Goal: Task Accomplishment & Management: Use online tool/utility

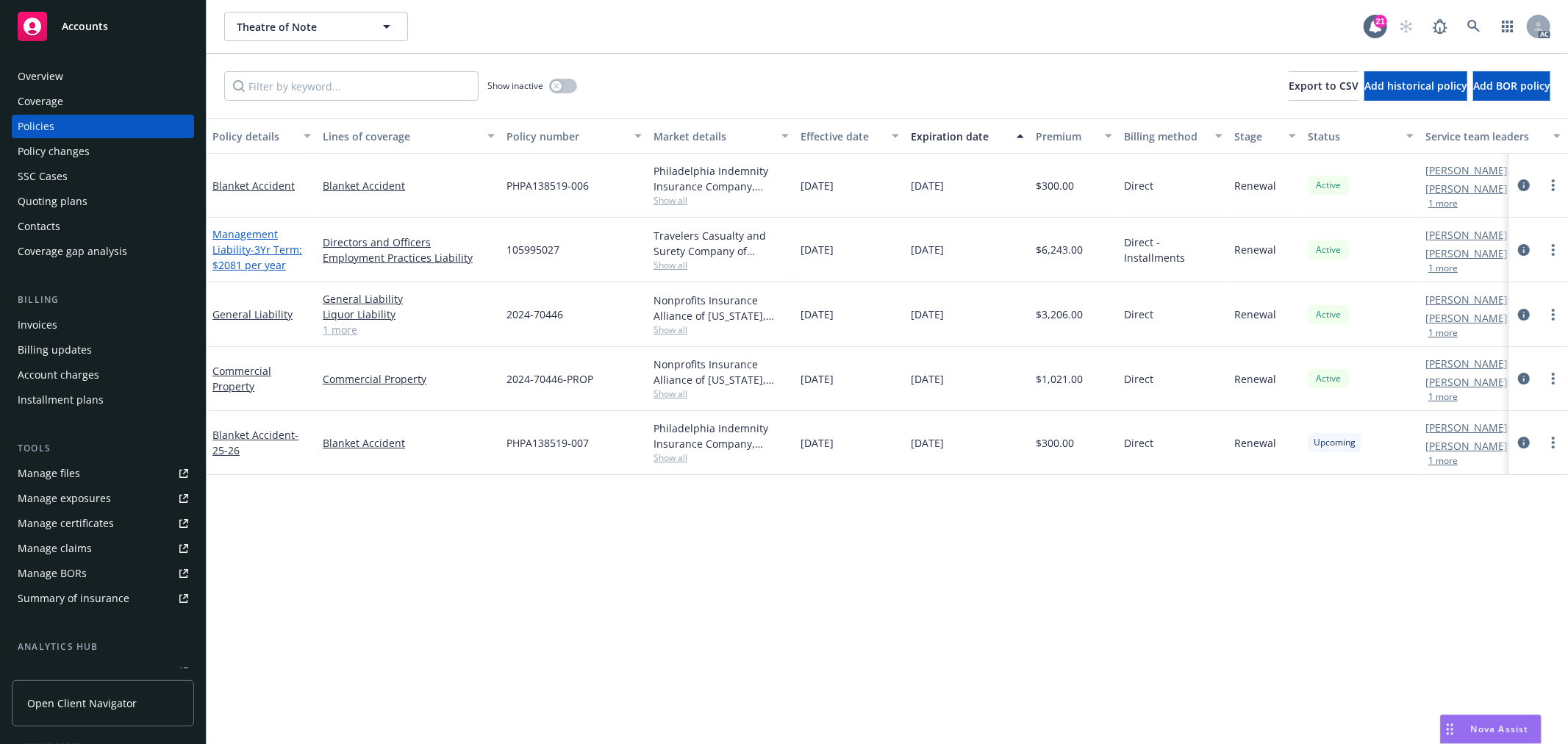
click at [248, 234] on link "Management Liability - 3Yr Term: $2081 per year" at bounding box center [257, 249] width 90 height 45
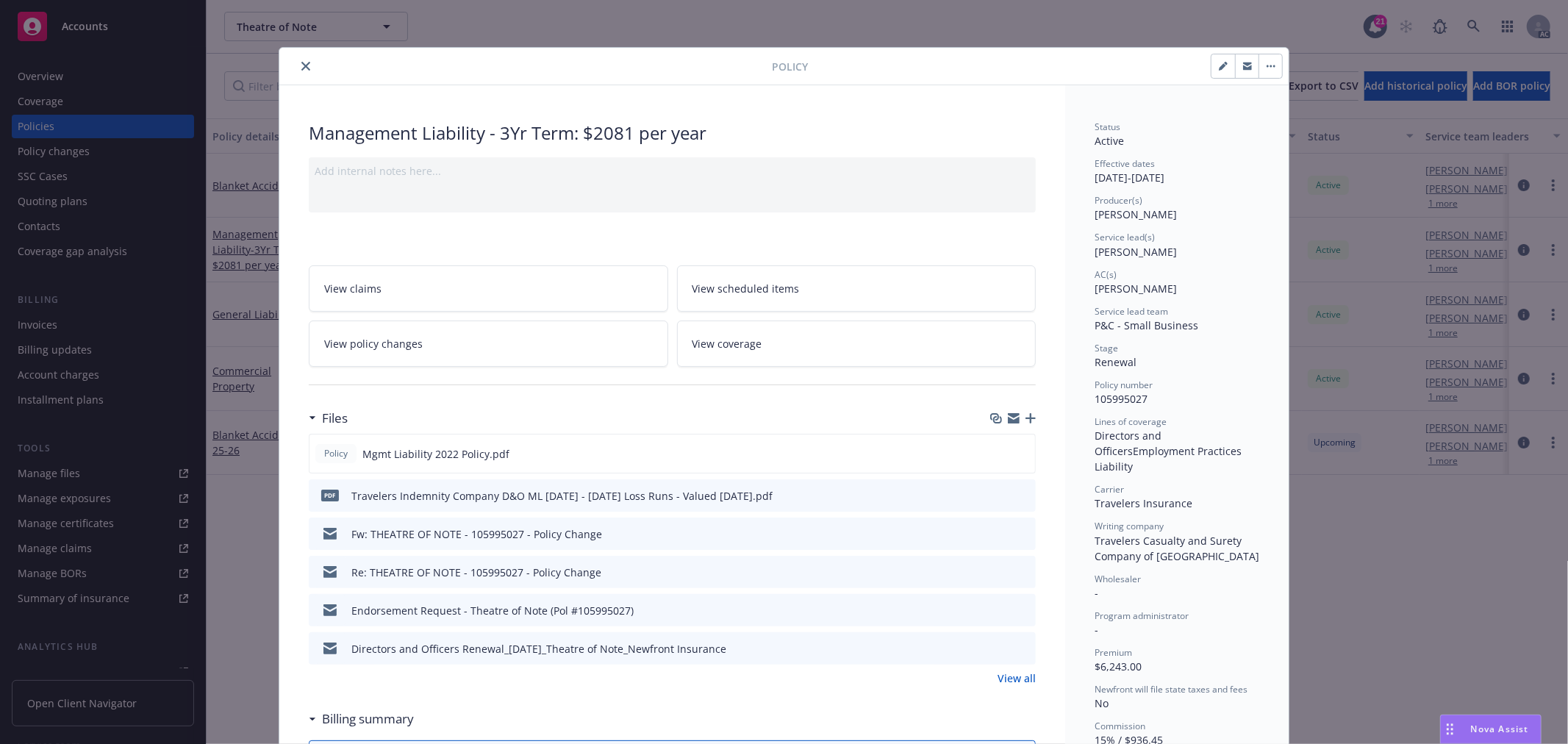
click at [503, 363] on link "View policy changes" at bounding box center [489, 344] width 359 height 46
click at [495, 347] on link "View policy changes" at bounding box center [489, 344] width 359 height 46
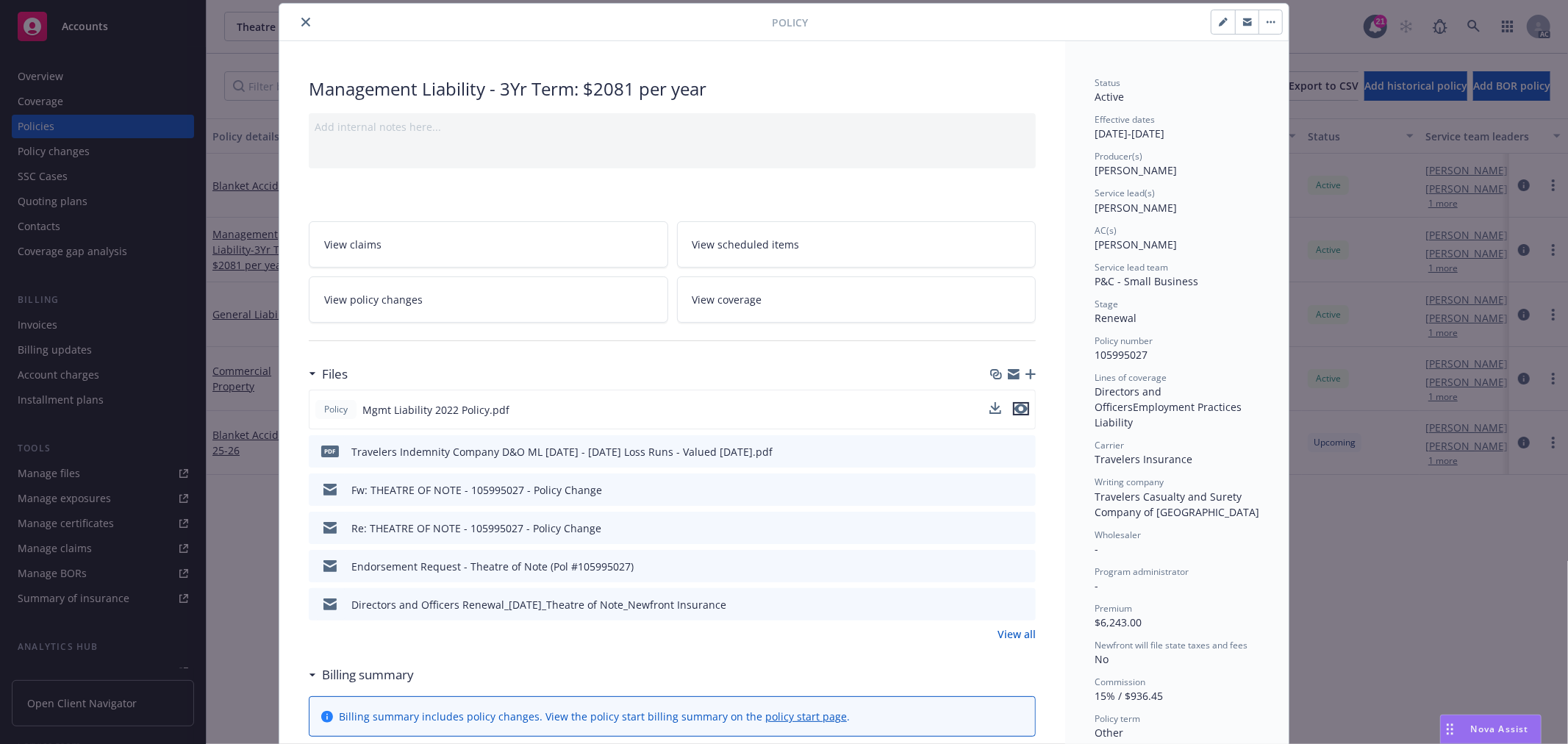
click at [1014, 404] on icon "preview file" at bounding box center [1020, 409] width 13 height 10
click at [1019, 628] on link "View all" at bounding box center [1017, 634] width 39 height 15
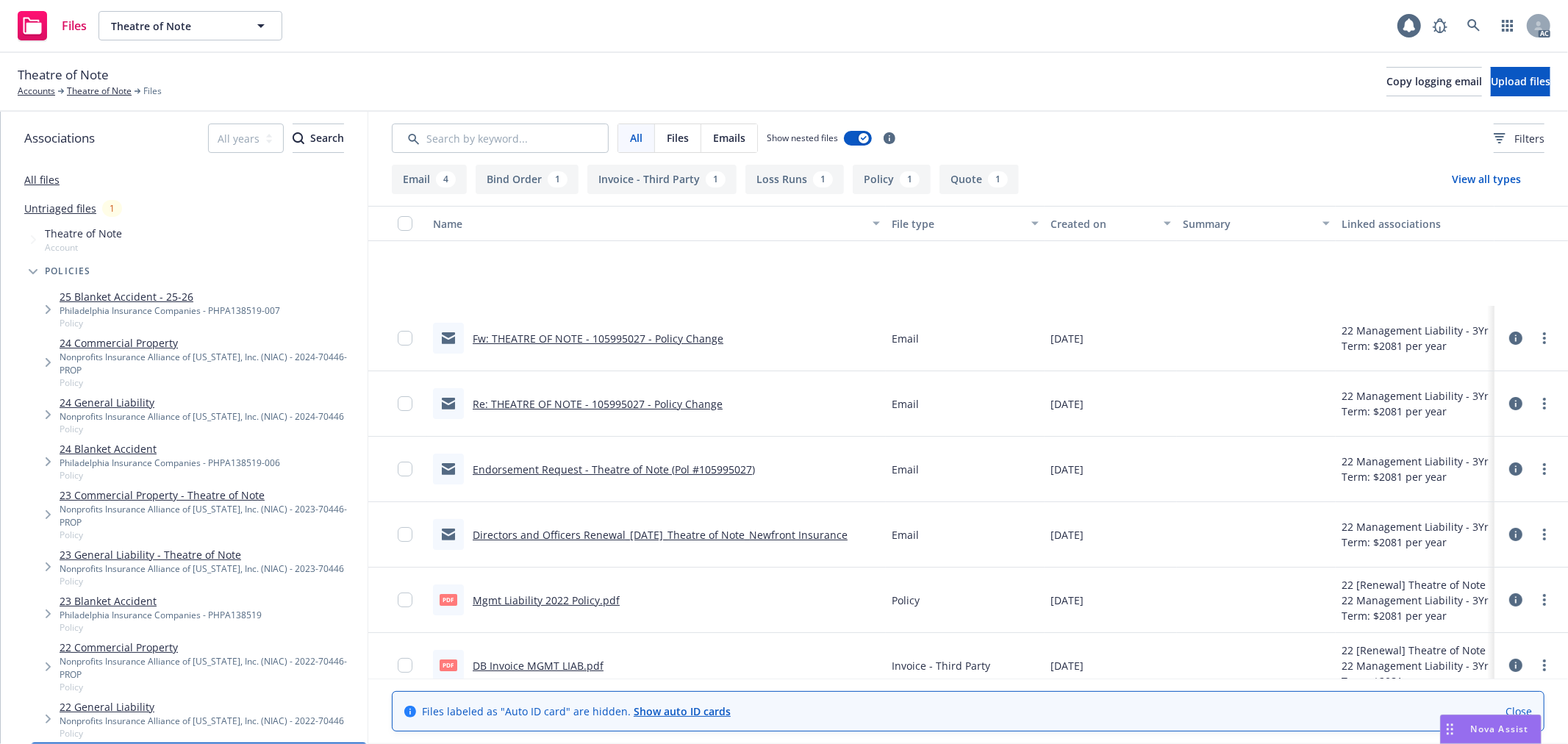
scroll to position [151, 0]
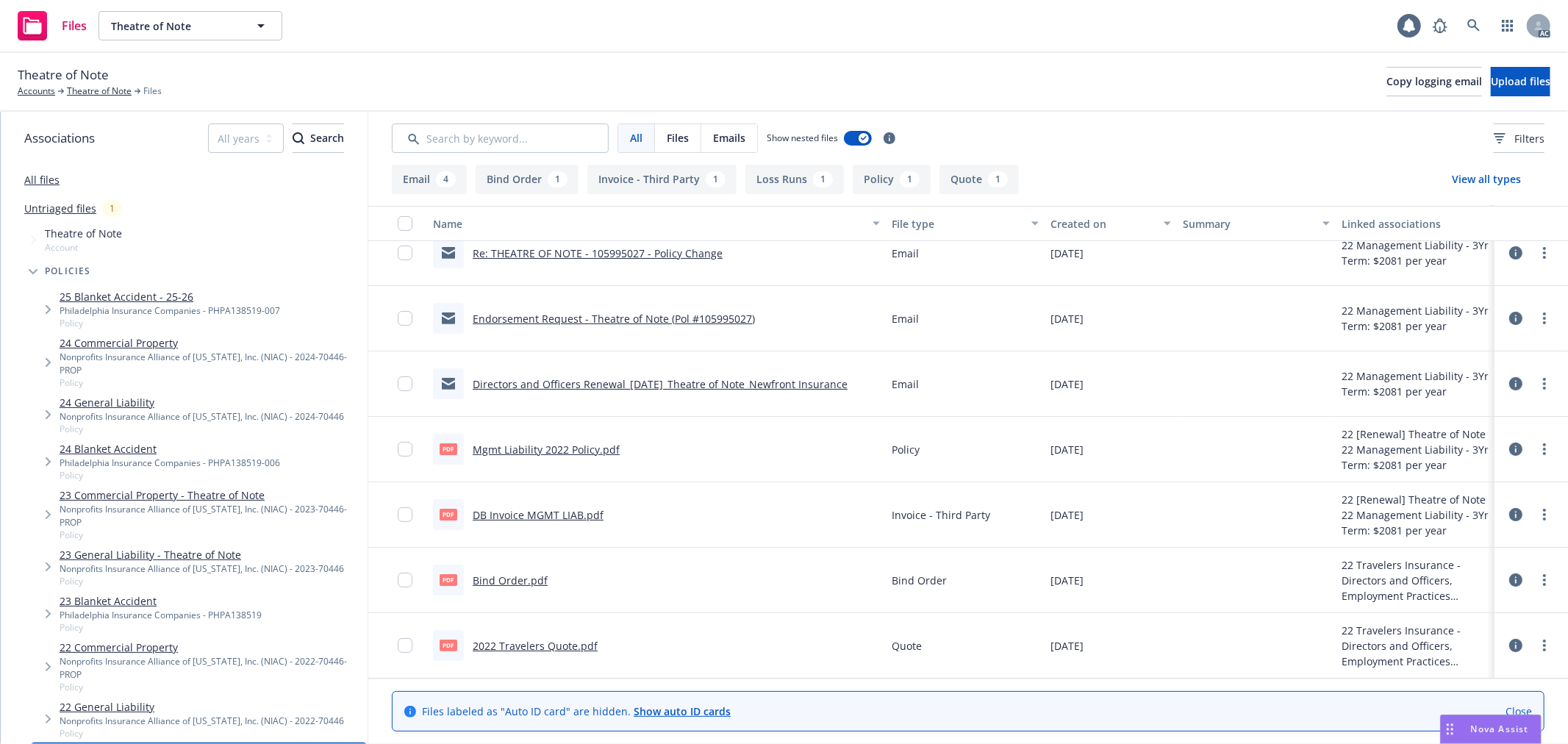
click at [545, 645] on link "2022 Travelers Quote.pdf" at bounding box center [535, 646] width 125 height 14
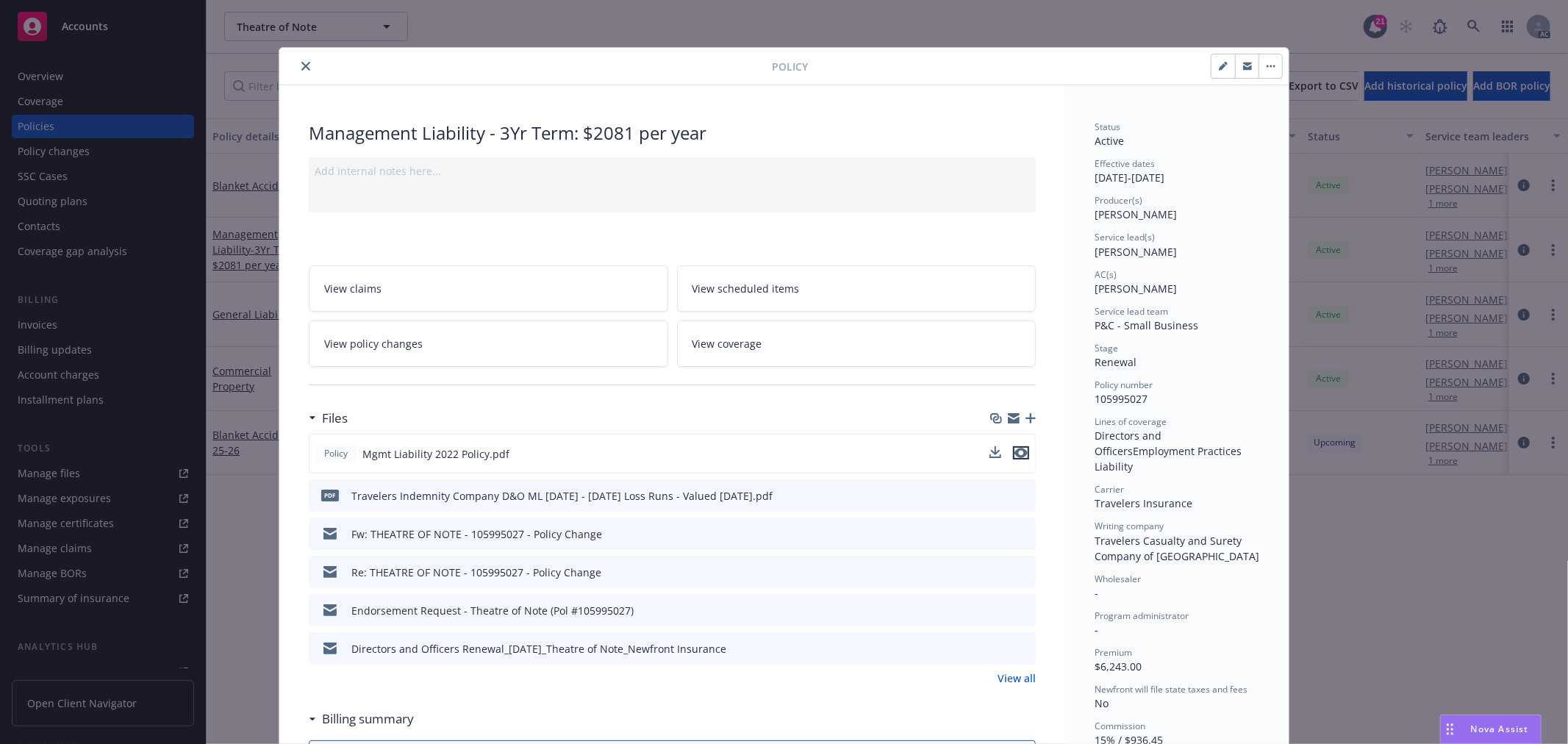
click at [1014, 454] on icon "preview file" at bounding box center [1020, 453] width 13 height 10
click at [301, 70] on icon "close" at bounding box center [306, 66] width 9 height 9
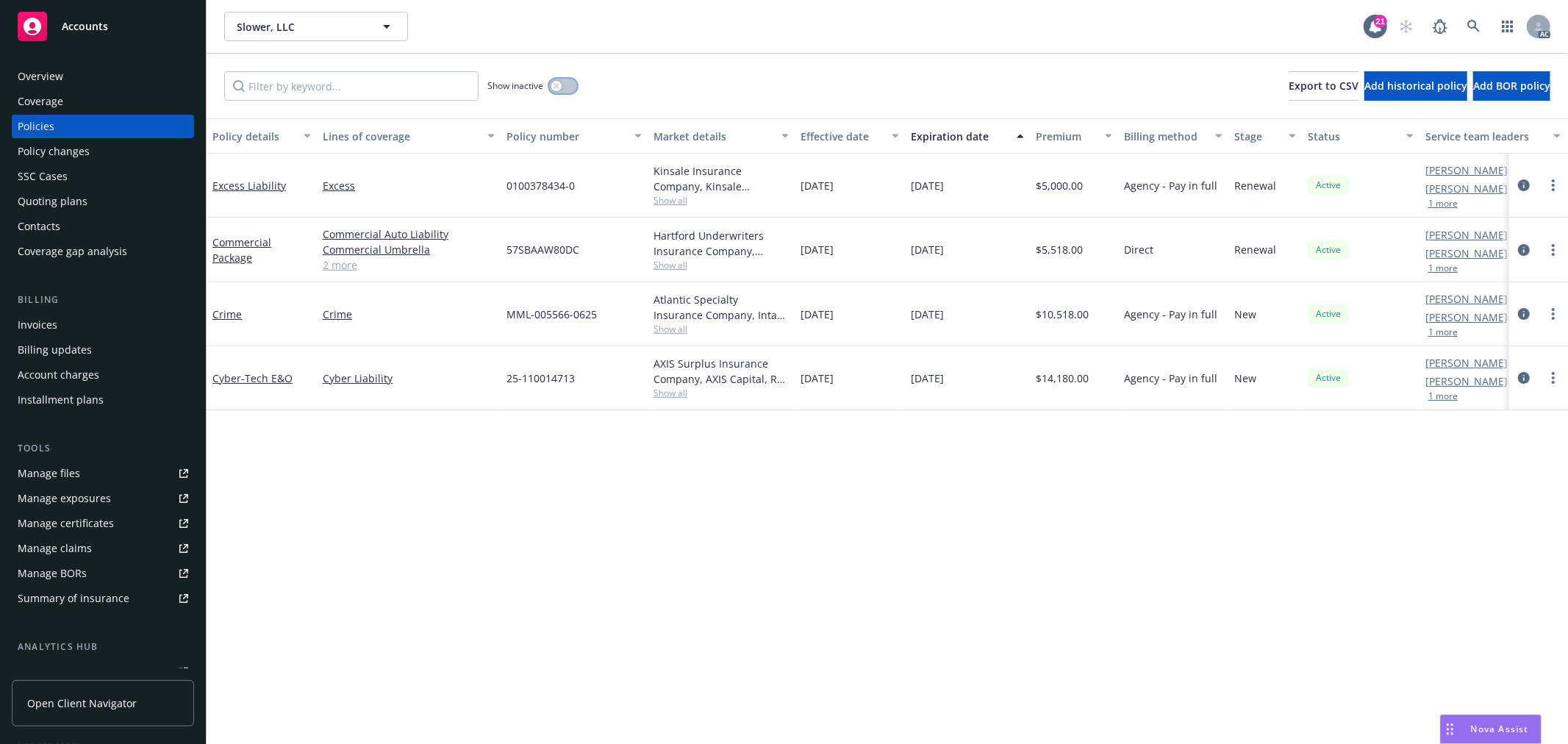
click at [557, 83] on icon "button" at bounding box center [556, 86] width 6 height 6
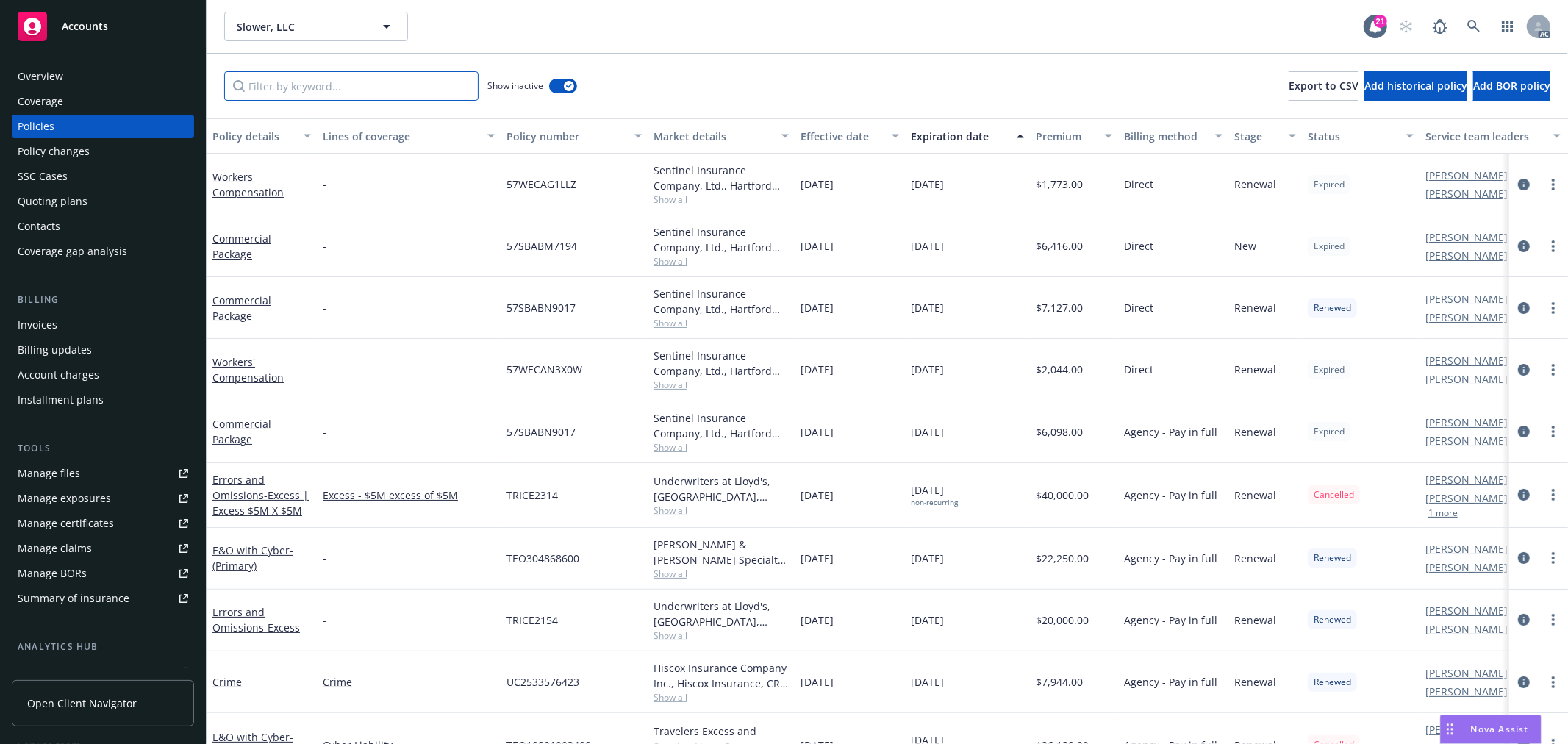
click at [347, 86] on input "Filter by keyword..." at bounding box center [351, 86] width 254 height 29
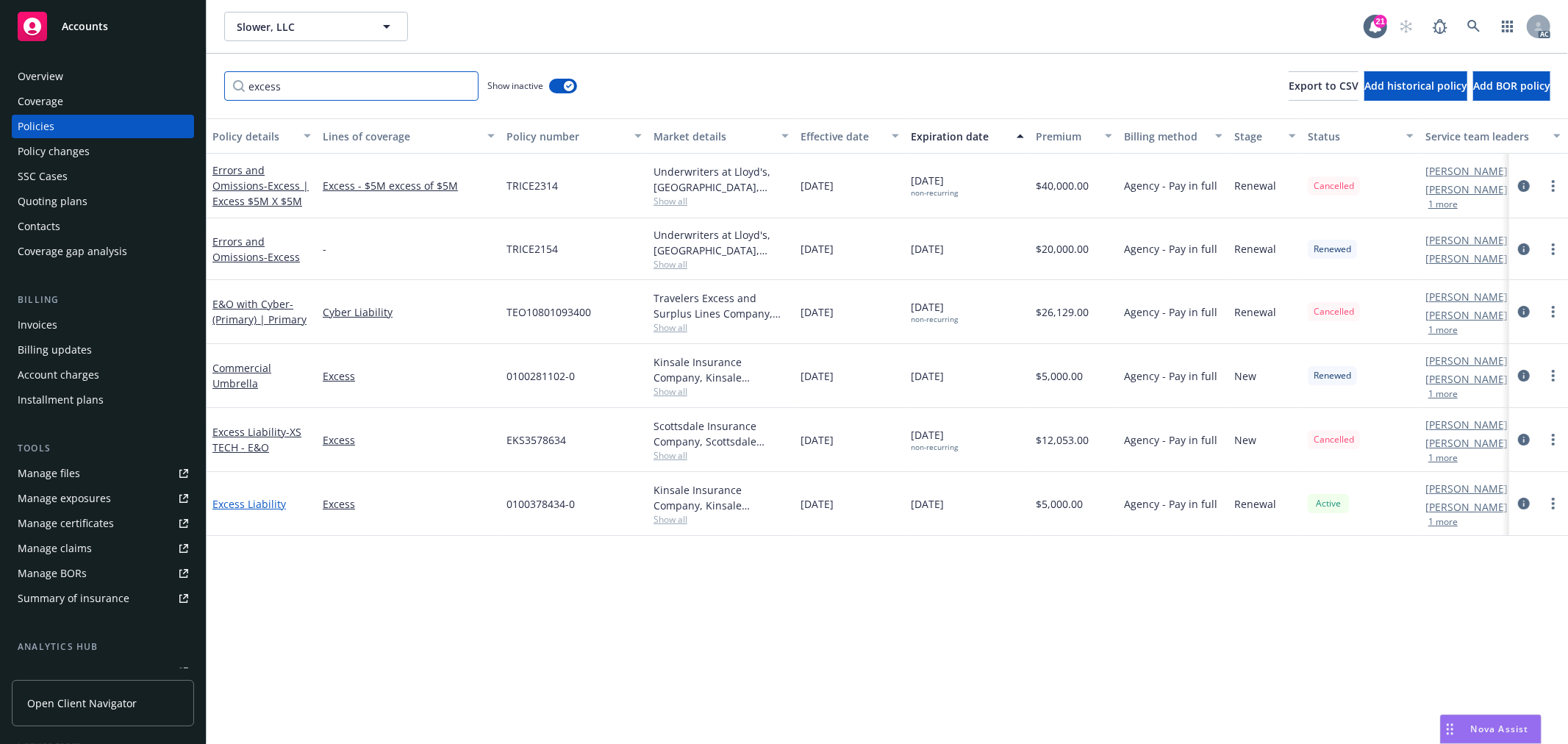
type input "excess"
click at [247, 498] on link "Excess Liability" at bounding box center [249, 504] width 74 height 14
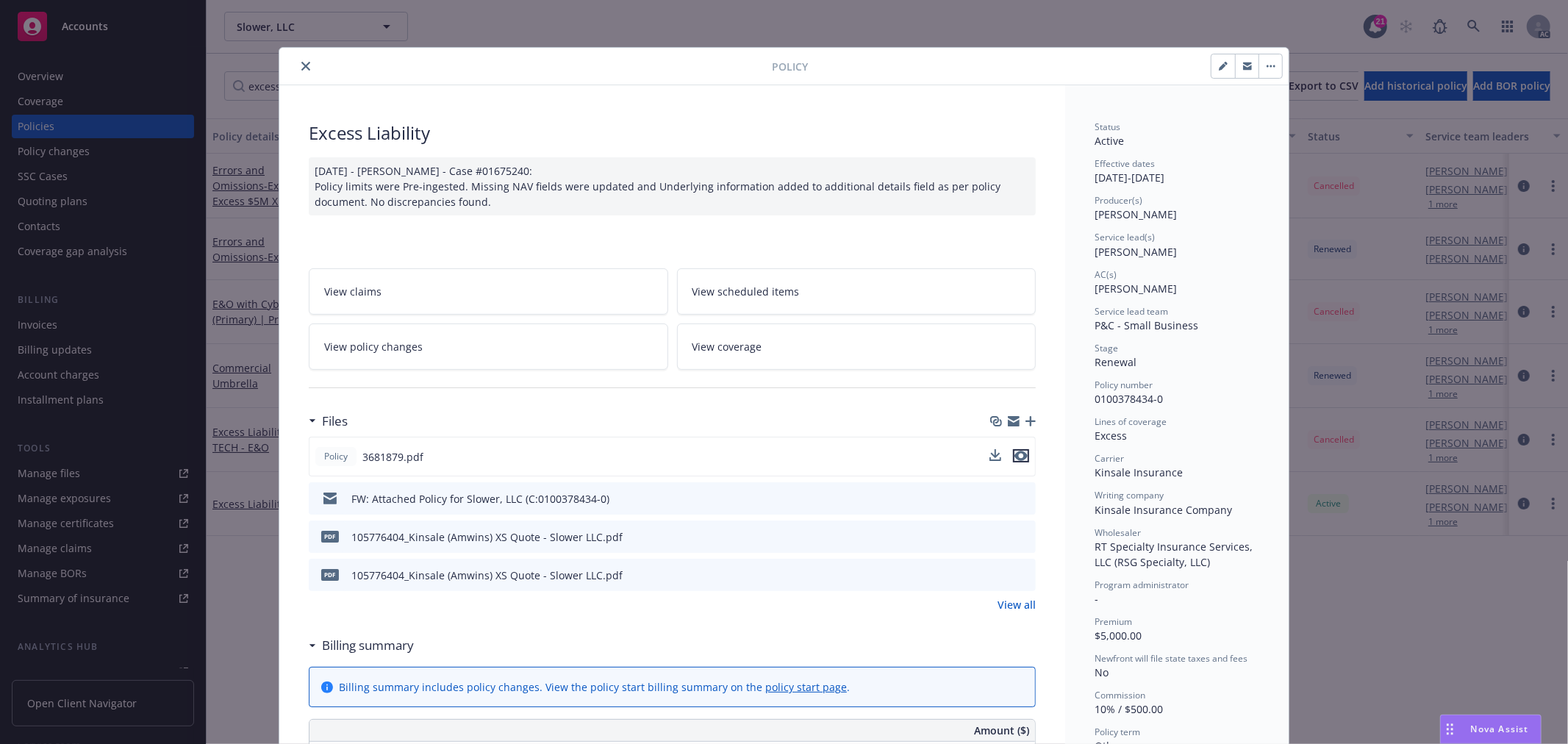
click at [1019, 456] on icon "preview file" at bounding box center [1020, 456] width 13 height 10
click at [301, 68] on icon "close" at bounding box center [306, 66] width 9 height 9
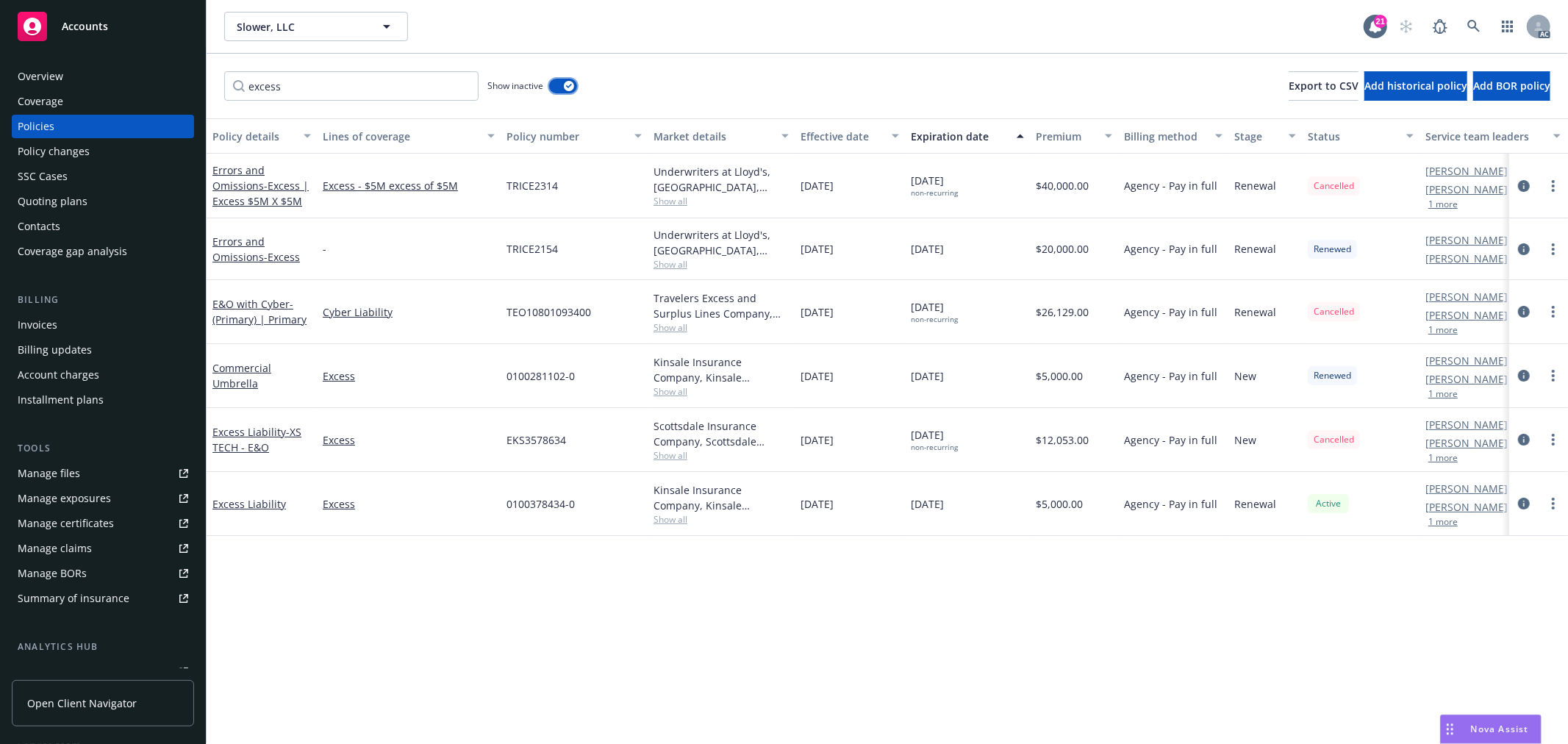
click at [567, 86] on icon "button" at bounding box center [568, 86] width 6 height 4
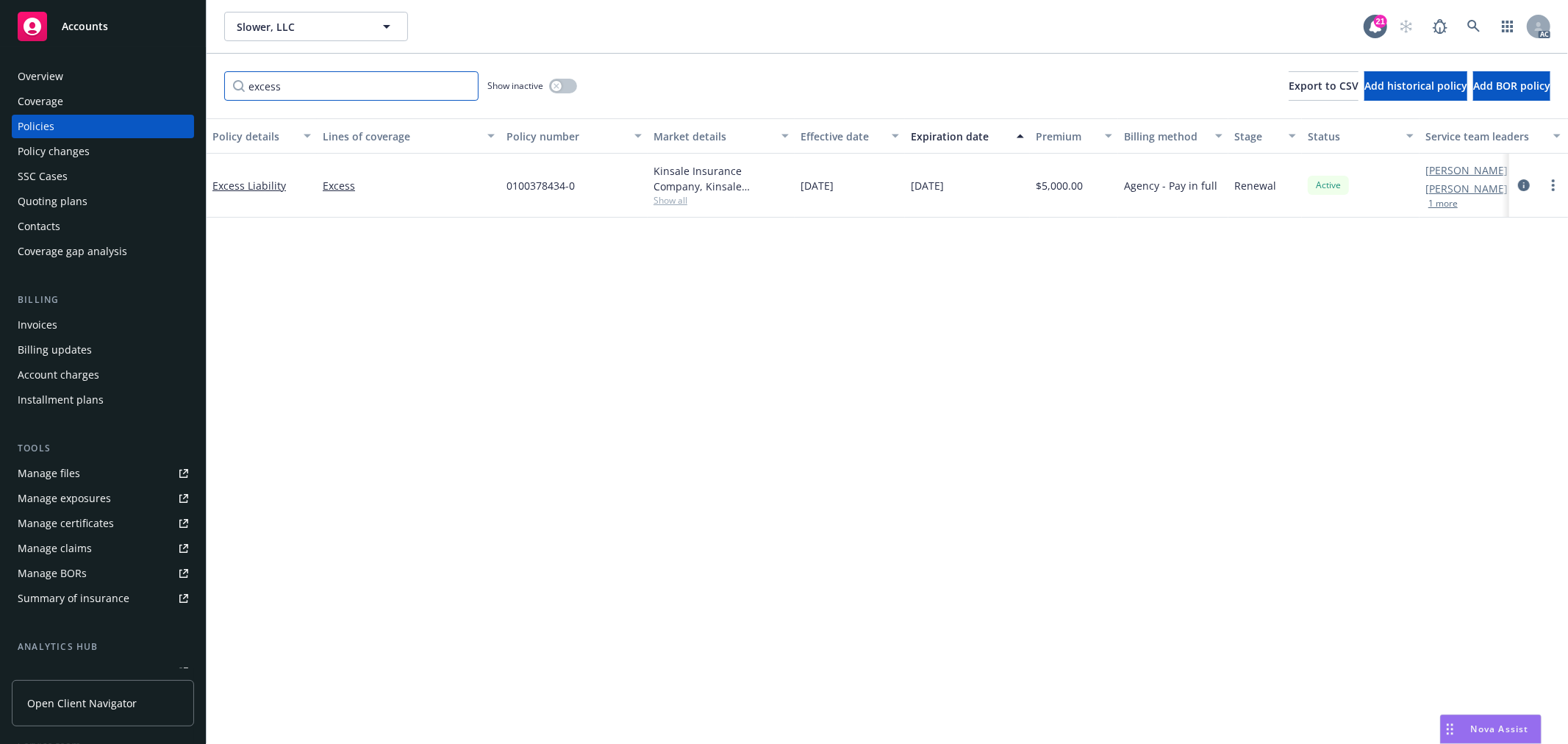
drag, startPoint x: 369, startPoint y: 86, endPoint x: 196, endPoint y: 90, distance: 173.0
click at [217, 89] on div "excess Show inactive Export to CSV Add historical policy Add BOR policy" at bounding box center [887, 86] width 1362 height 65
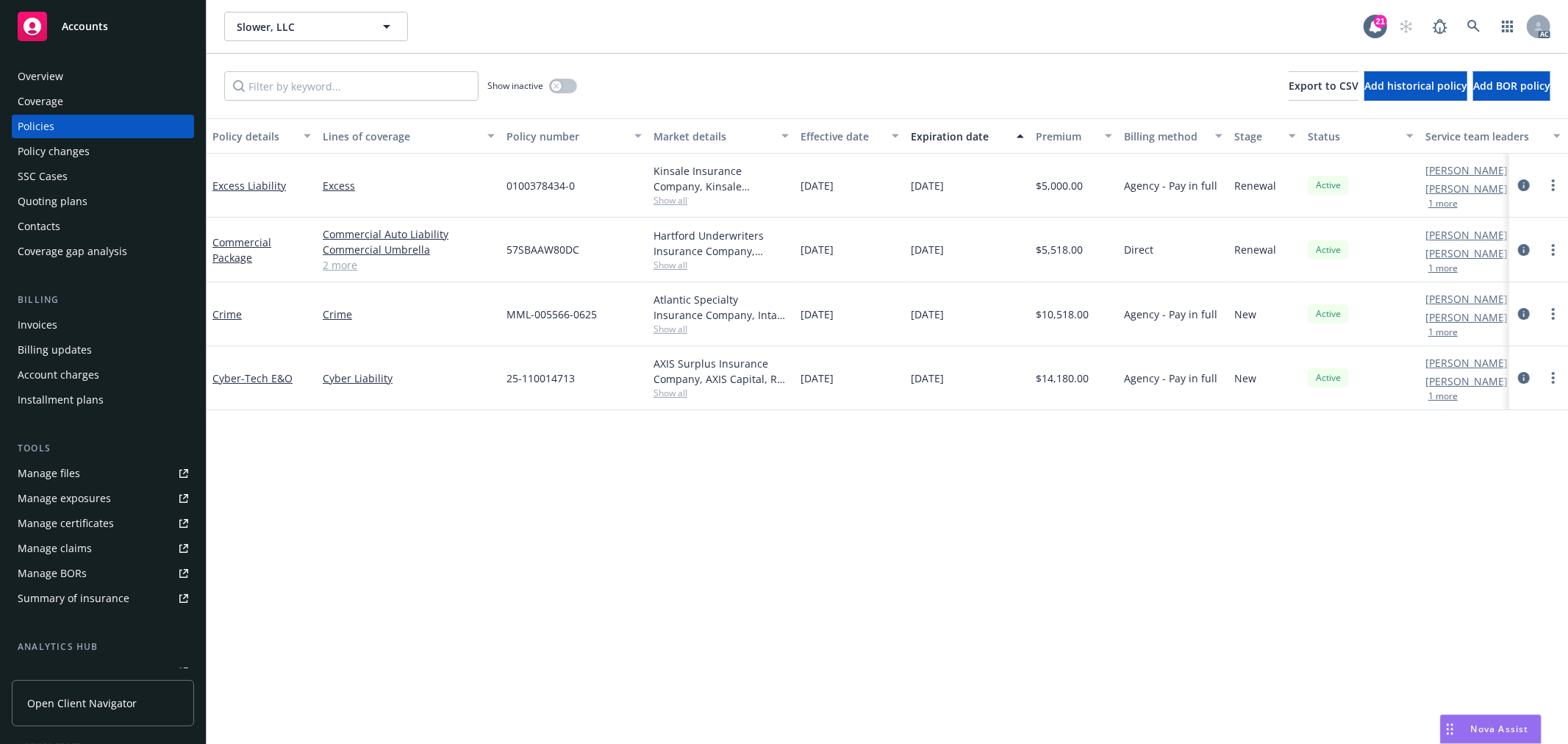
click at [343, 263] on link "2 more" at bounding box center [408, 265] width 172 height 15
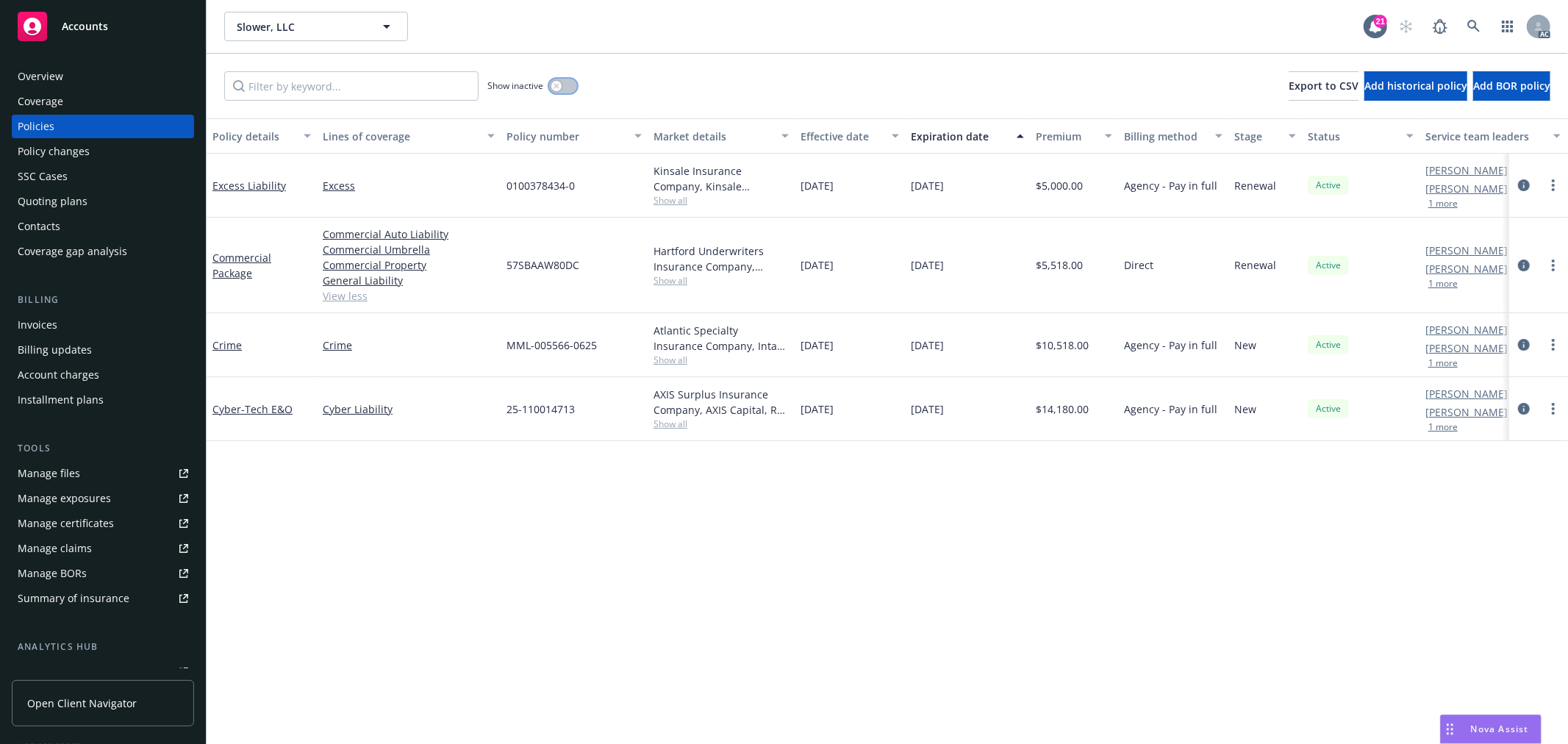
click at [567, 80] on button "button" at bounding box center [563, 86] width 28 height 15
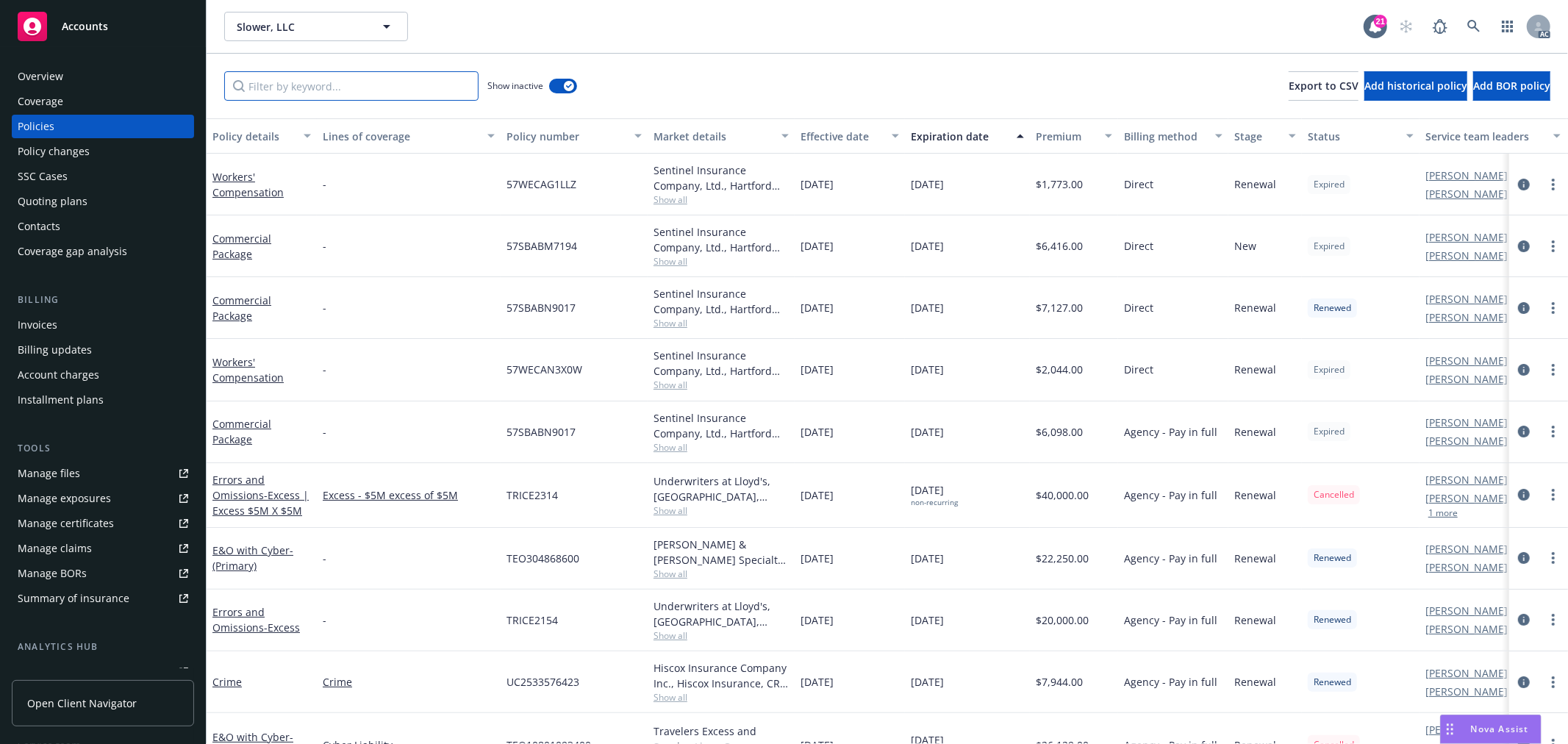
click at [389, 83] on input "Filter by keyword..." at bounding box center [351, 86] width 254 height 29
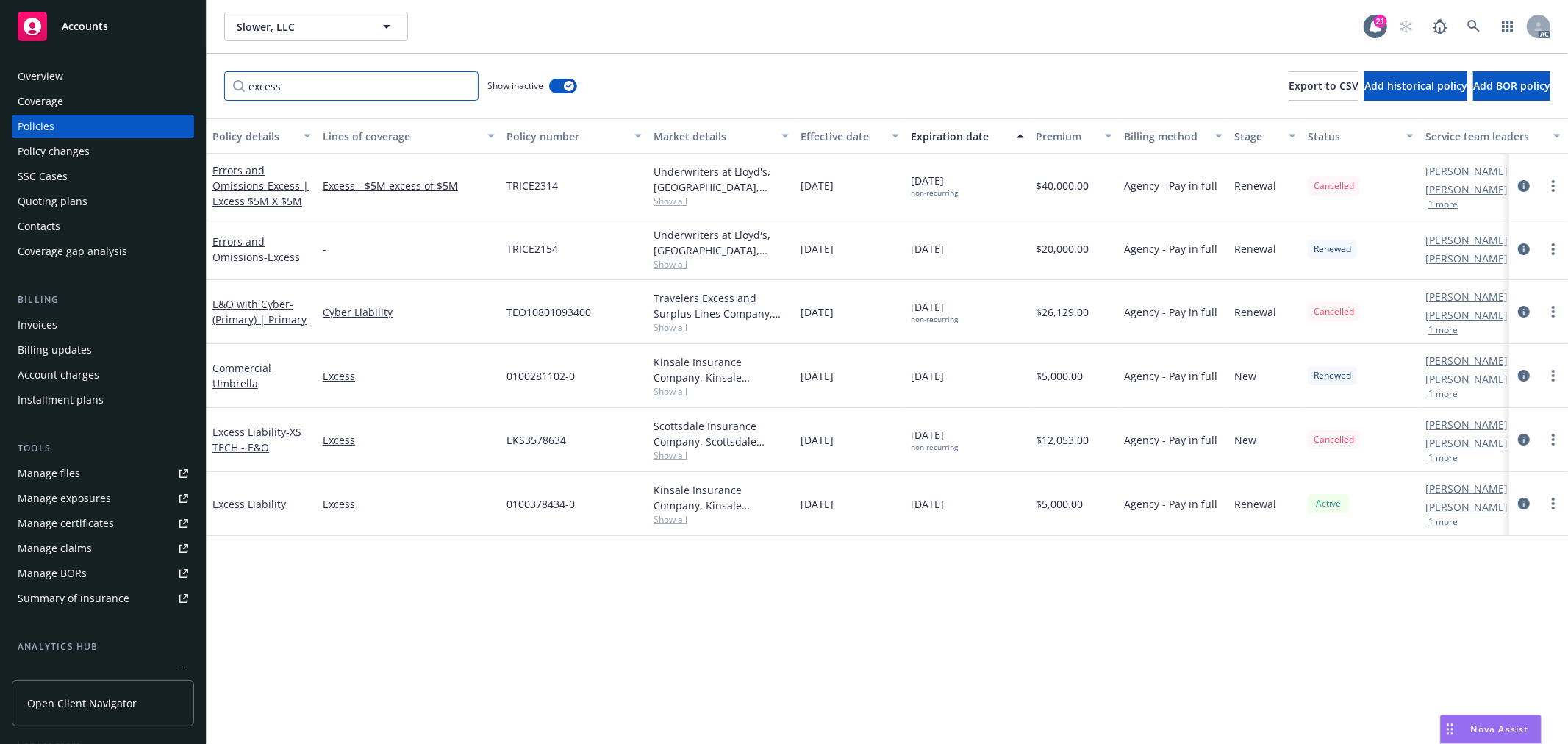
type input "excess"
click at [425, 514] on div "Excess" at bounding box center [408, 504] width 184 height 64
click at [329, 81] on input "excess" at bounding box center [351, 86] width 254 height 29
click at [457, 86] on input "excess" at bounding box center [351, 86] width 254 height 29
click at [461, 86] on input "excess" at bounding box center [351, 86] width 254 height 29
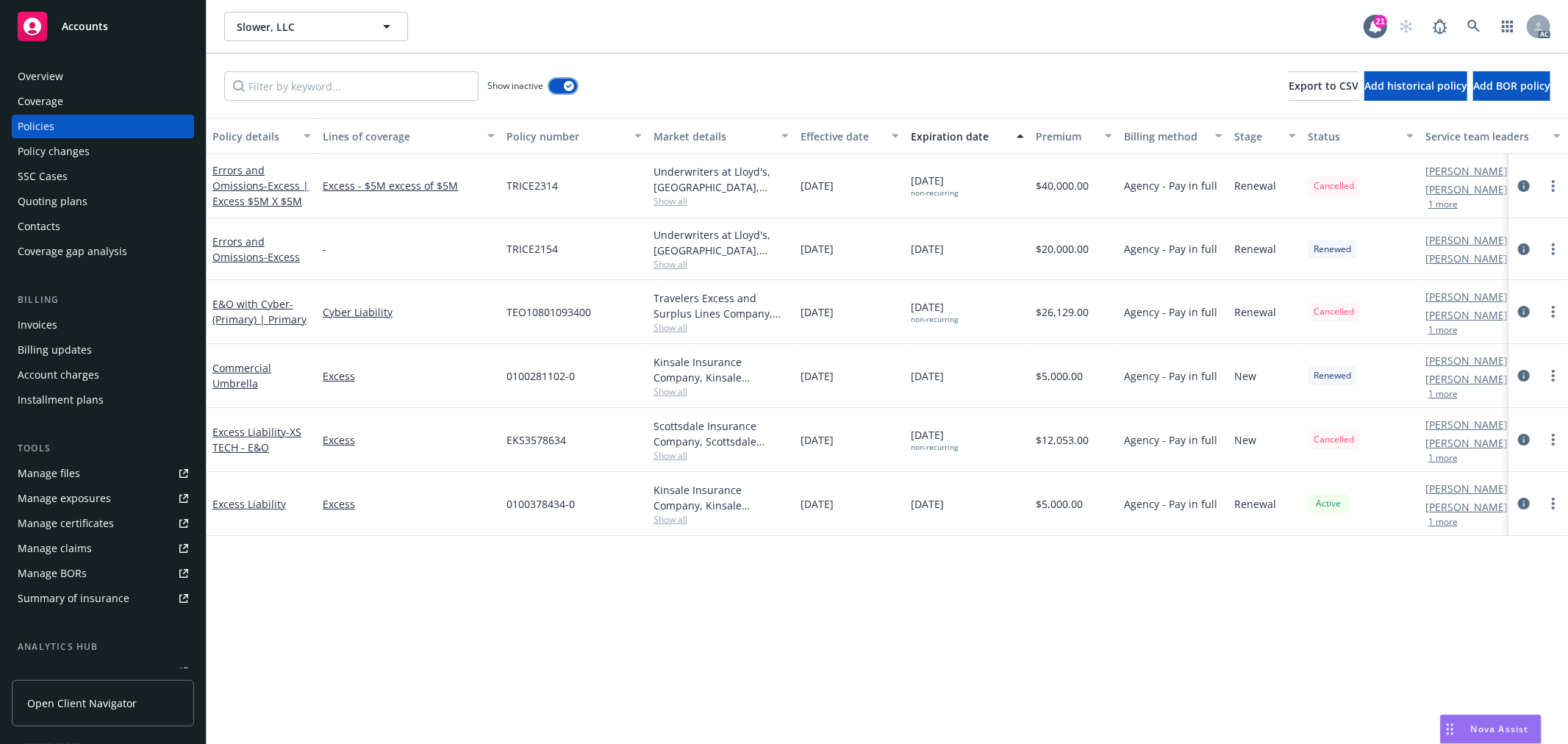
click at [566, 86] on icon "button" at bounding box center [568, 86] width 6 height 4
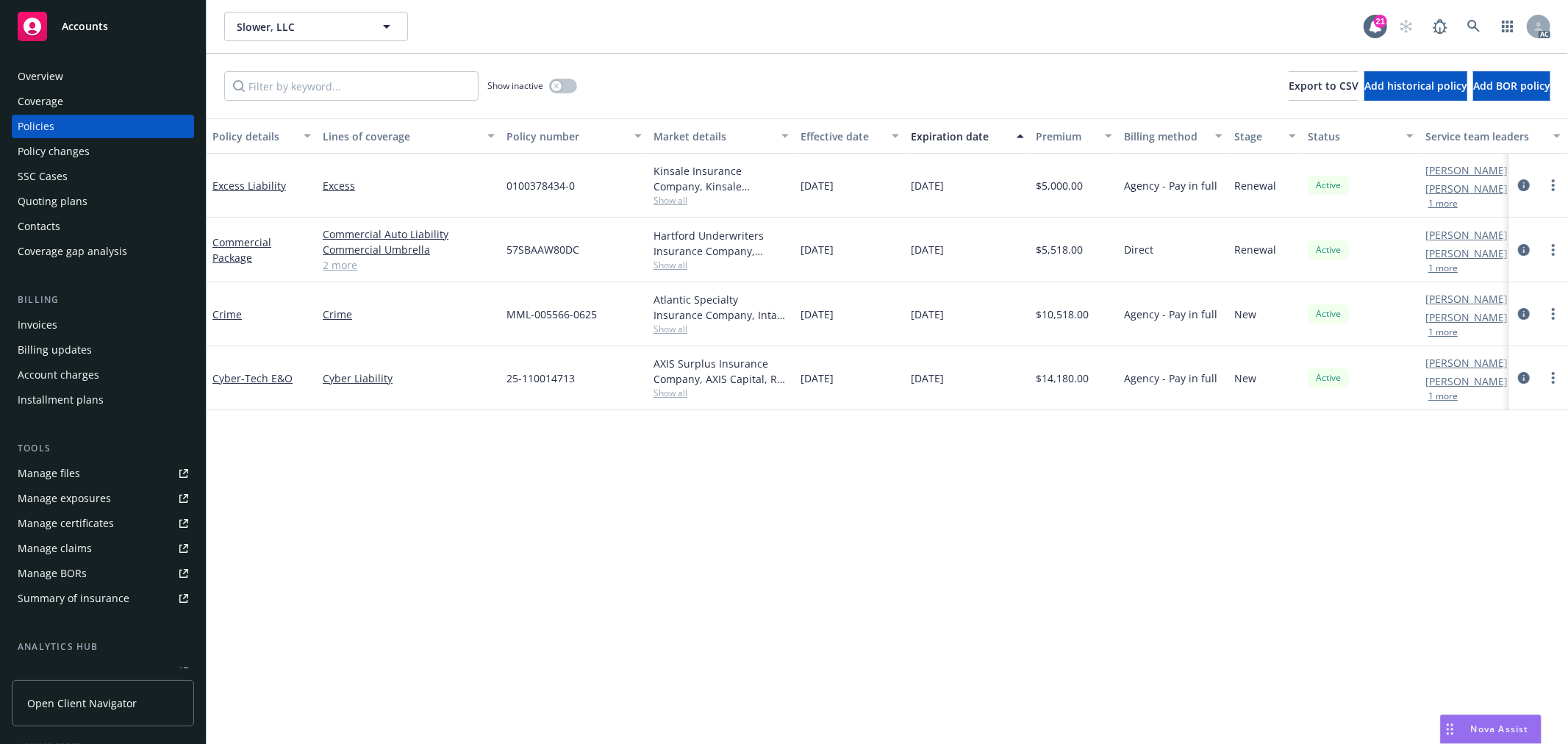
click at [339, 261] on link "2 more" at bounding box center [408, 265] width 172 height 15
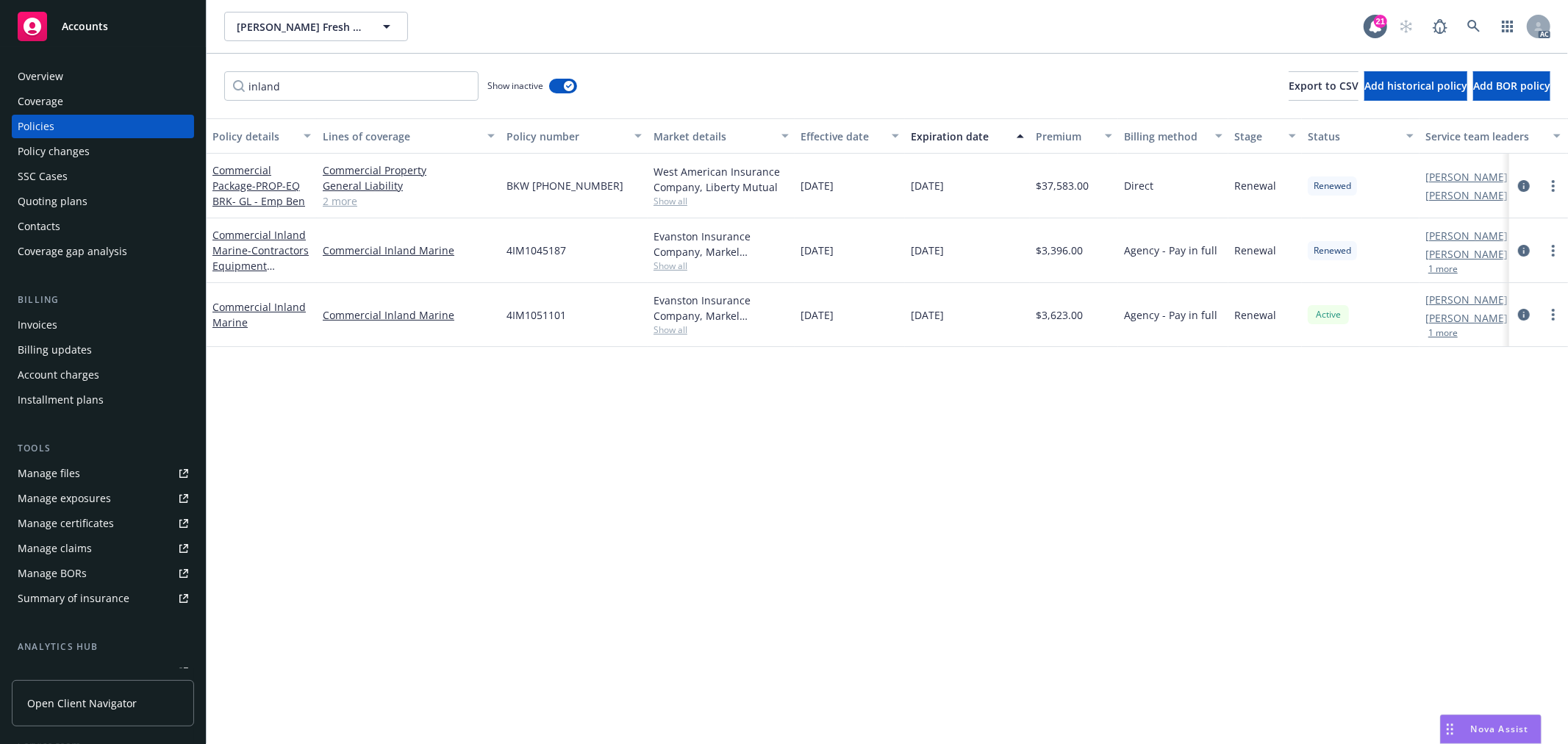
type input "inland"
click at [674, 332] on span "Show all" at bounding box center [722, 330] width 135 height 13
click at [864, 478] on div "Policy details Lines of coverage Policy number Market details Effective date Ex…" at bounding box center [887, 431] width 1362 height 626
click at [668, 200] on span "Show all" at bounding box center [722, 201] width 135 height 13
click at [810, 412] on div "Policy details Lines of coverage Policy number Market details Effective date Ex…" at bounding box center [887, 431] width 1362 height 626
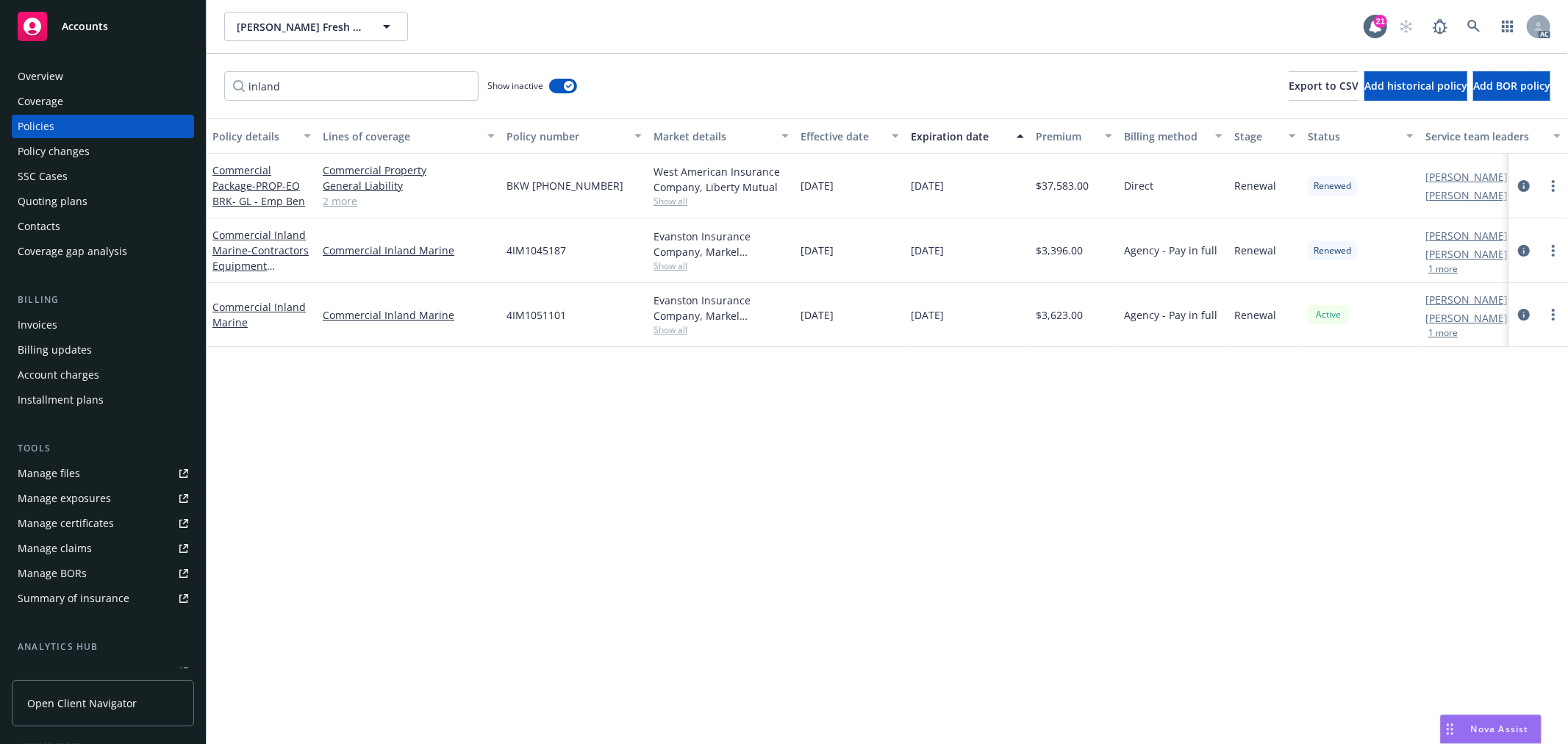
click at [671, 271] on span "Show all" at bounding box center [722, 265] width 135 height 13
click at [857, 488] on div "Policy details Lines of coverage Policy number Market details Effective date Ex…" at bounding box center [887, 431] width 1362 height 626
click at [461, 84] on input "inland" at bounding box center [351, 86] width 254 height 29
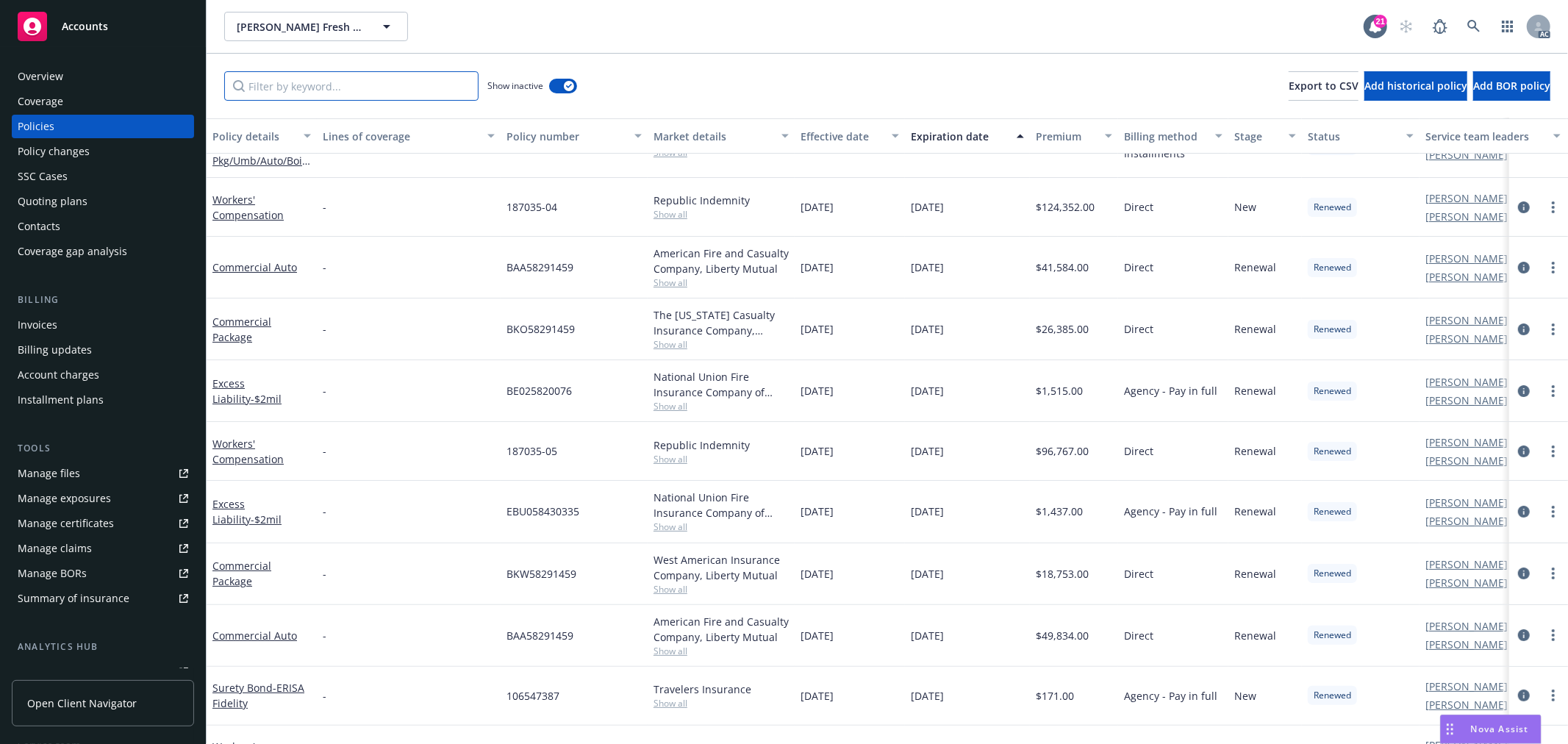
scroll to position [81, 0]
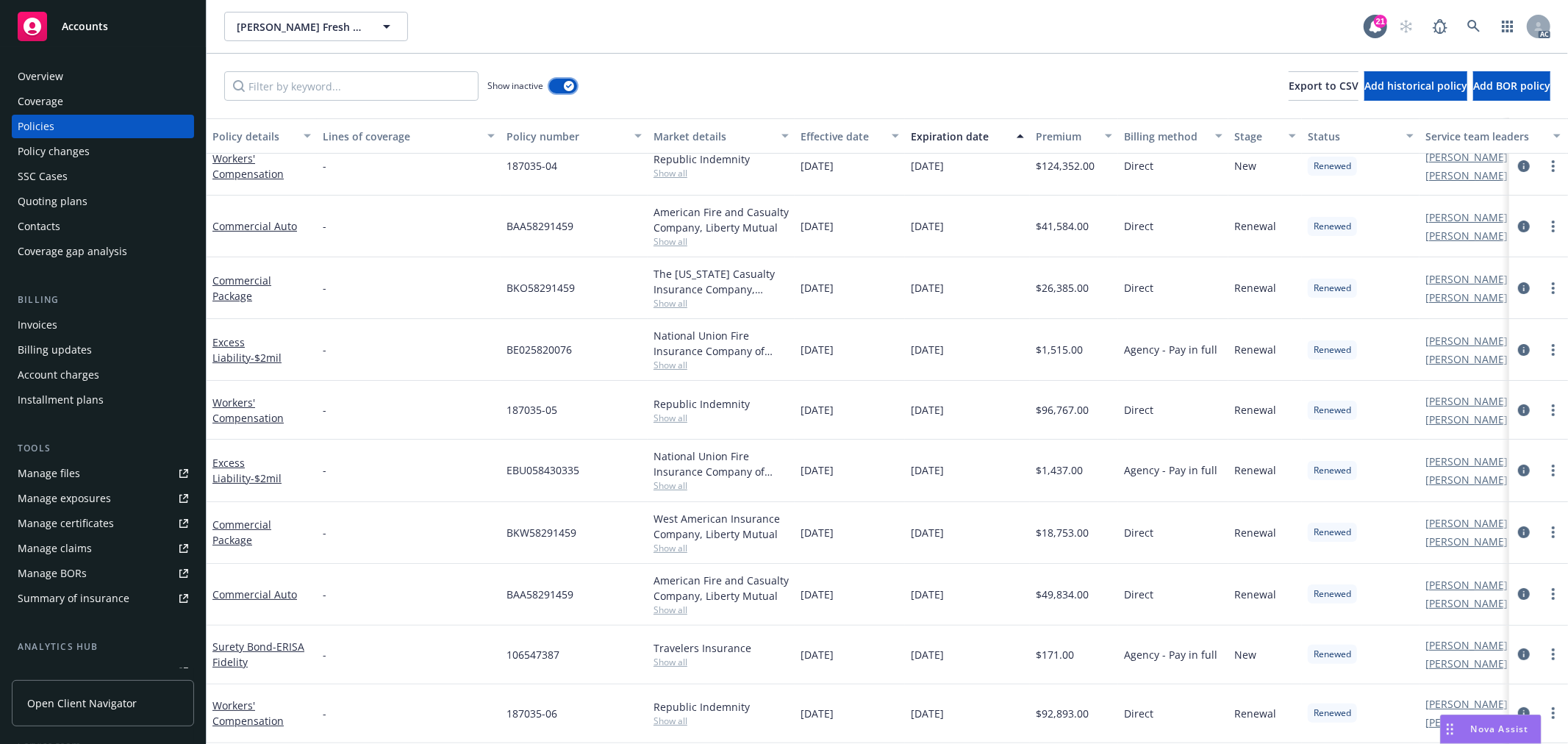
click at [571, 86] on icon "button" at bounding box center [568, 86] width 6 height 4
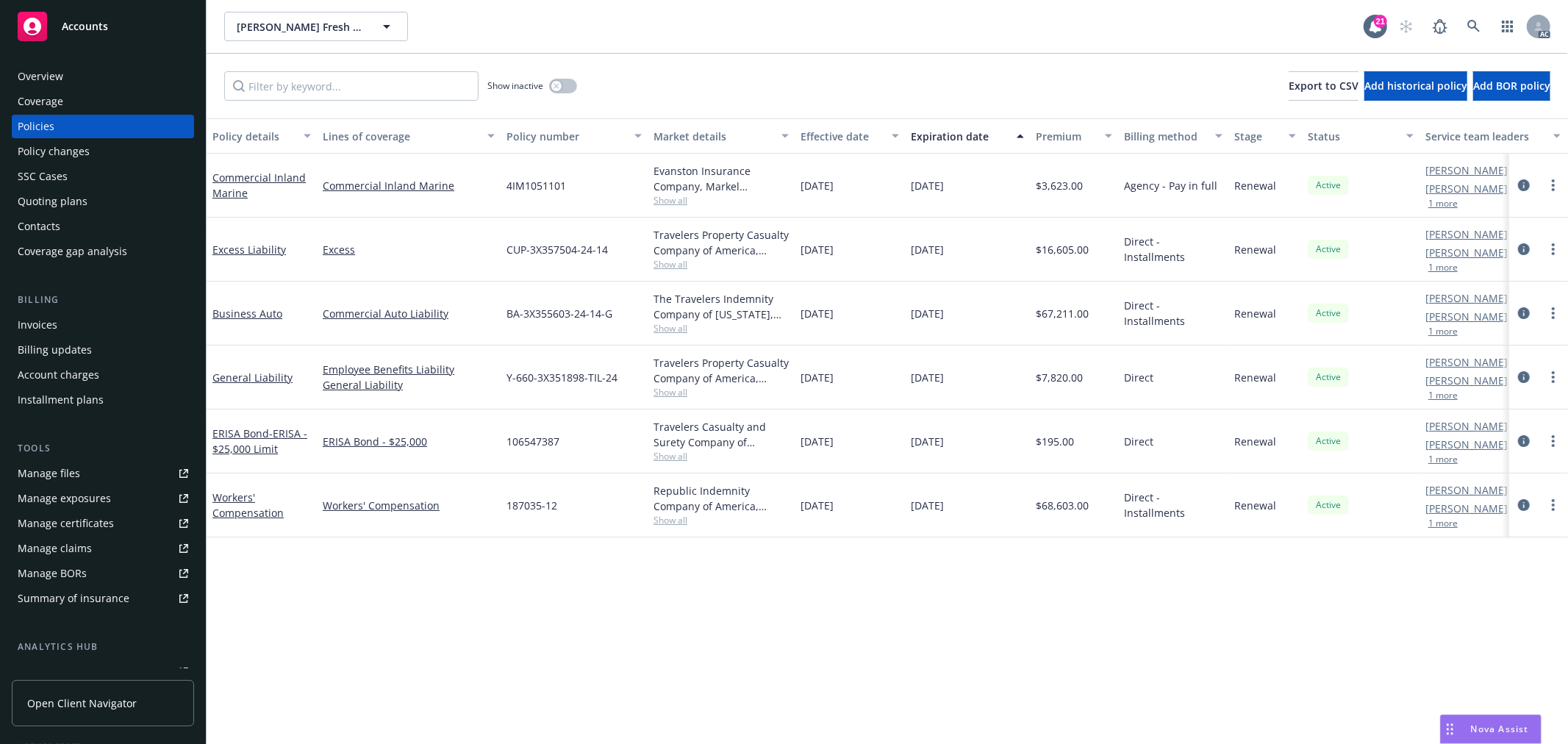
click at [1525, 723] on span "Nova Assist" at bounding box center [1500, 729] width 58 height 13
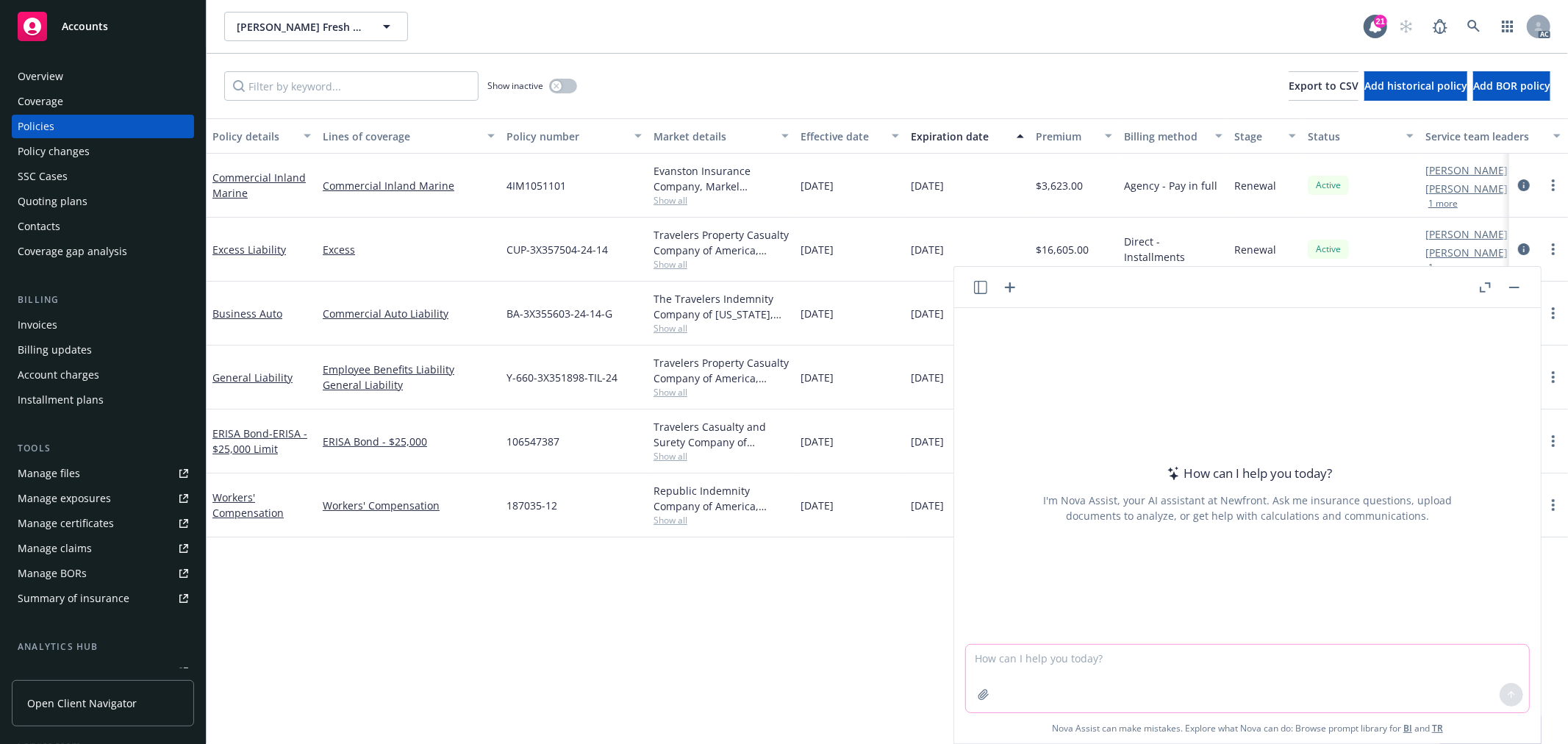
click at [1431, 678] on textarea at bounding box center [1248, 678] width 563 height 68
paste textarea "Attached please find the most recent Equipment list."
type textarea "check grammar:Attached please find the most recent Equipment list."
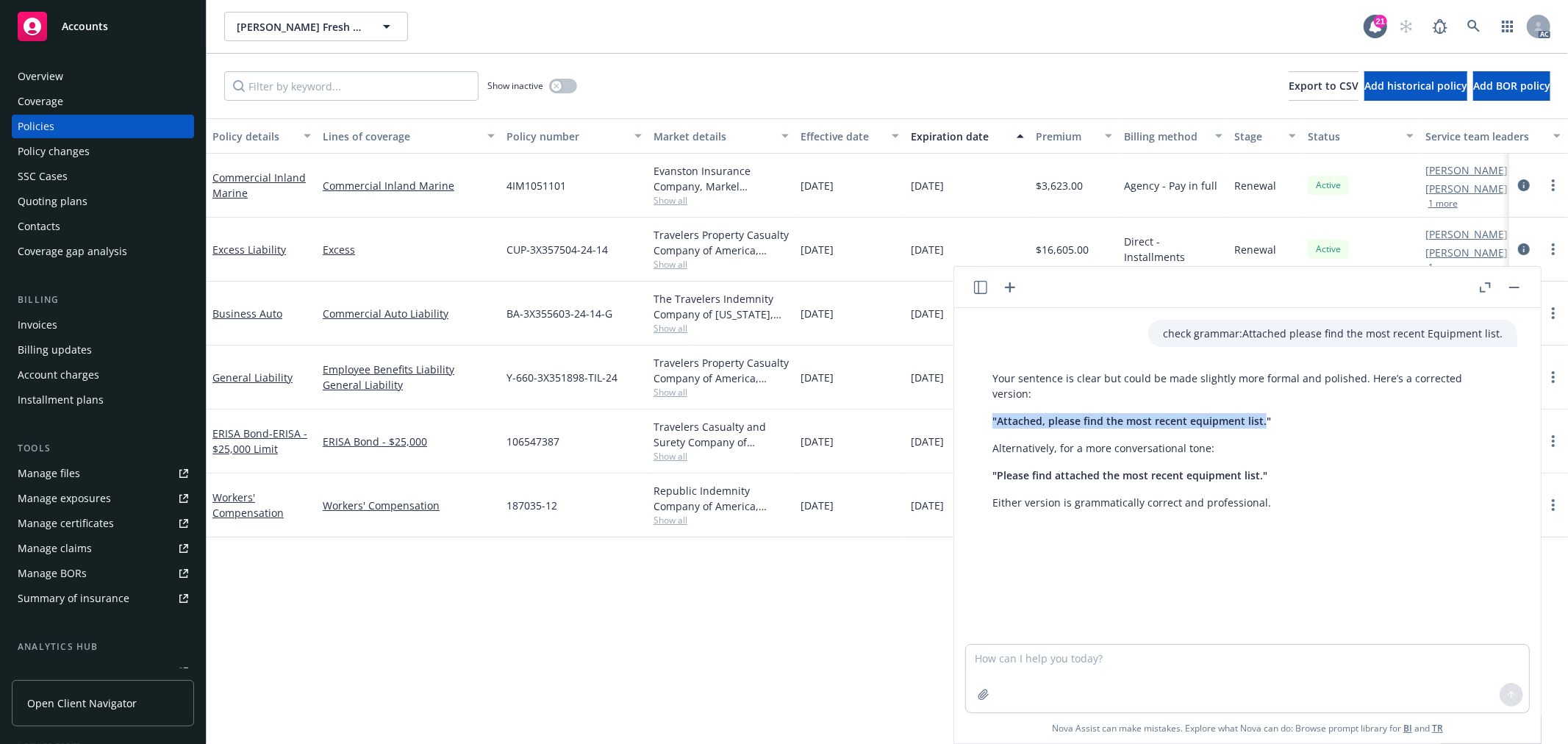
drag, startPoint x: 1261, startPoint y: 407, endPoint x: 1071, endPoint y: 399, distance: 190.2
click at [995, 414] on span ""Attached, please find the most recent equipment list."" at bounding box center [1132, 421] width 279 height 14
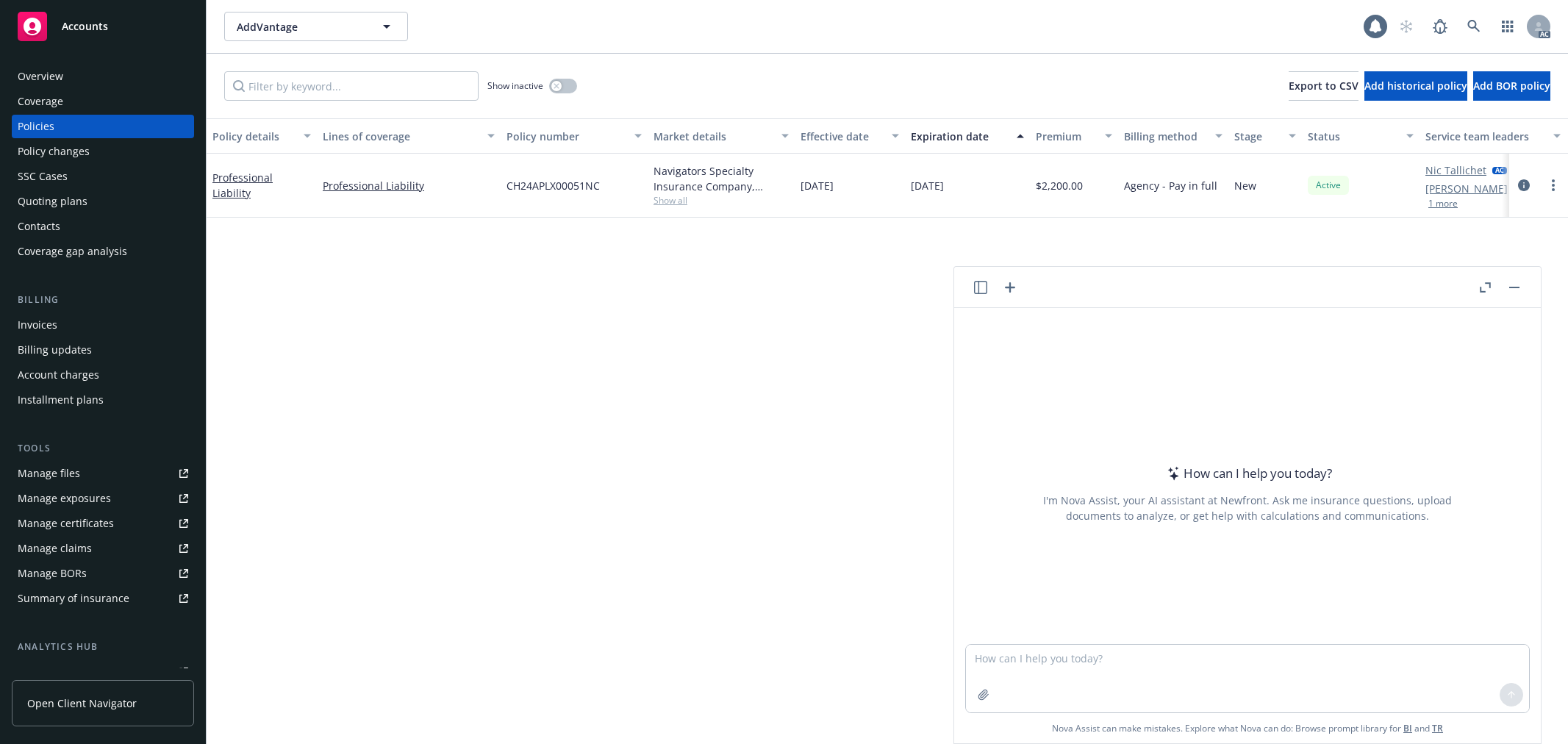
click at [1101, 649] on textarea at bounding box center [1248, 678] width 563 height 68
type textarea "看起来这些不像是必须的信息。我们会开始draft submission发给你。如果需要进一步跟进下面这些项目请让我们知道。"
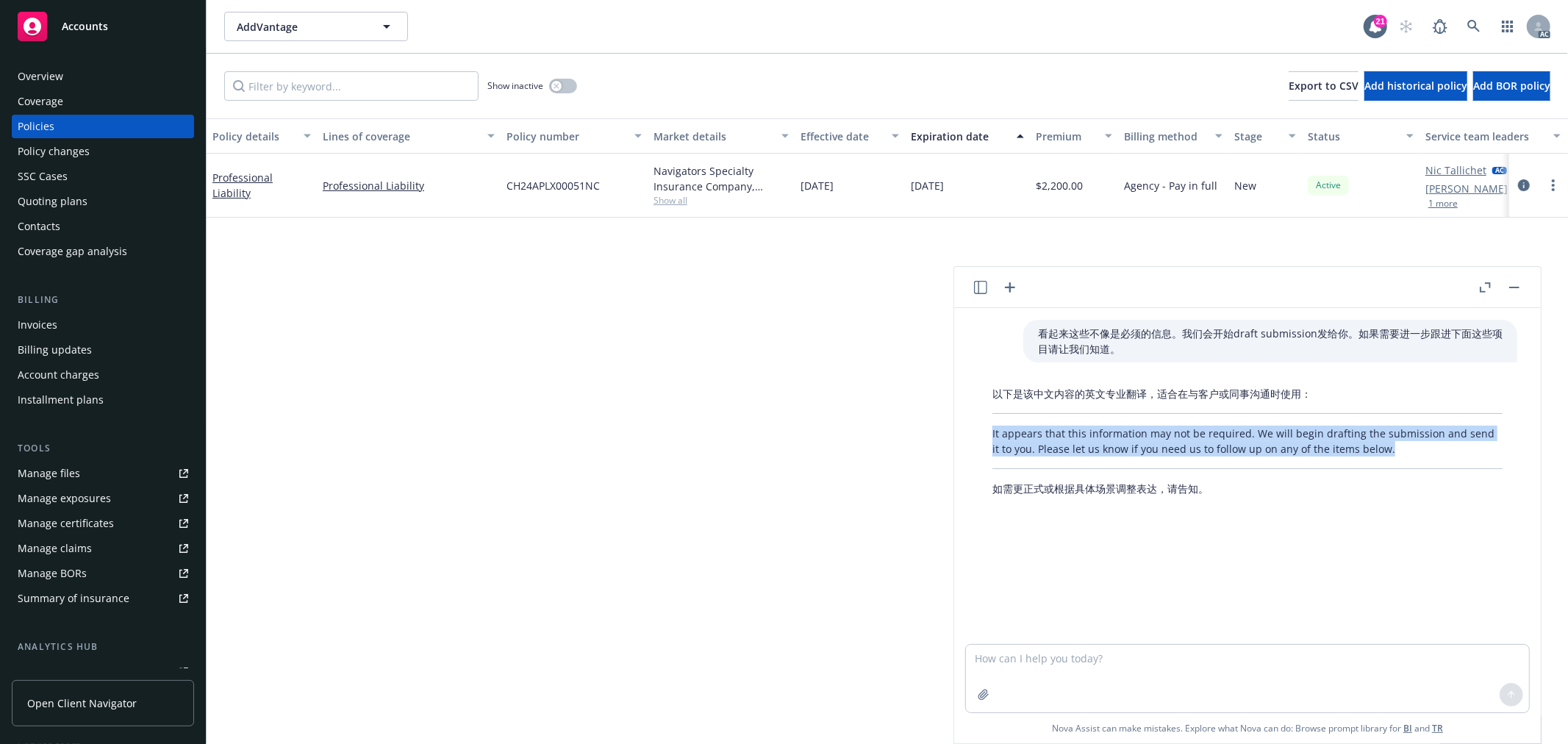
drag, startPoint x: 1380, startPoint y: 449, endPoint x: 980, endPoint y: 438, distance: 400.2
click at [980, 438] on div "以下是该中文内容的英文专业翻译，适合在与客户或同事沟通时使用： It appears that this information may not be req…" at bounding box center [1248, 441] width 540 height 122
copy p "It appears that this information may not be required. We will begin drafting th…"
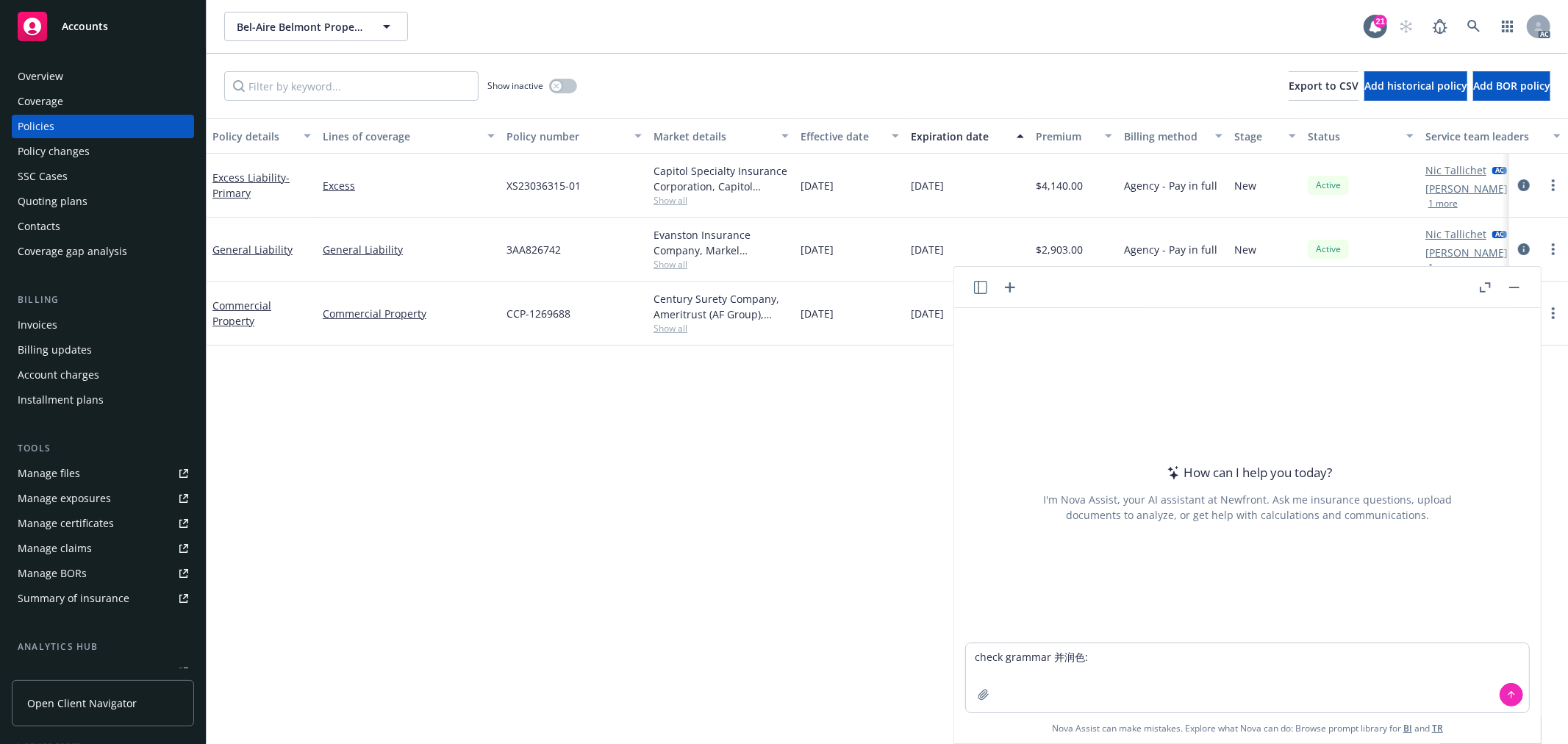
type textarea "check grammar 并润色:could you please help review the uw's email? The insured alre…"
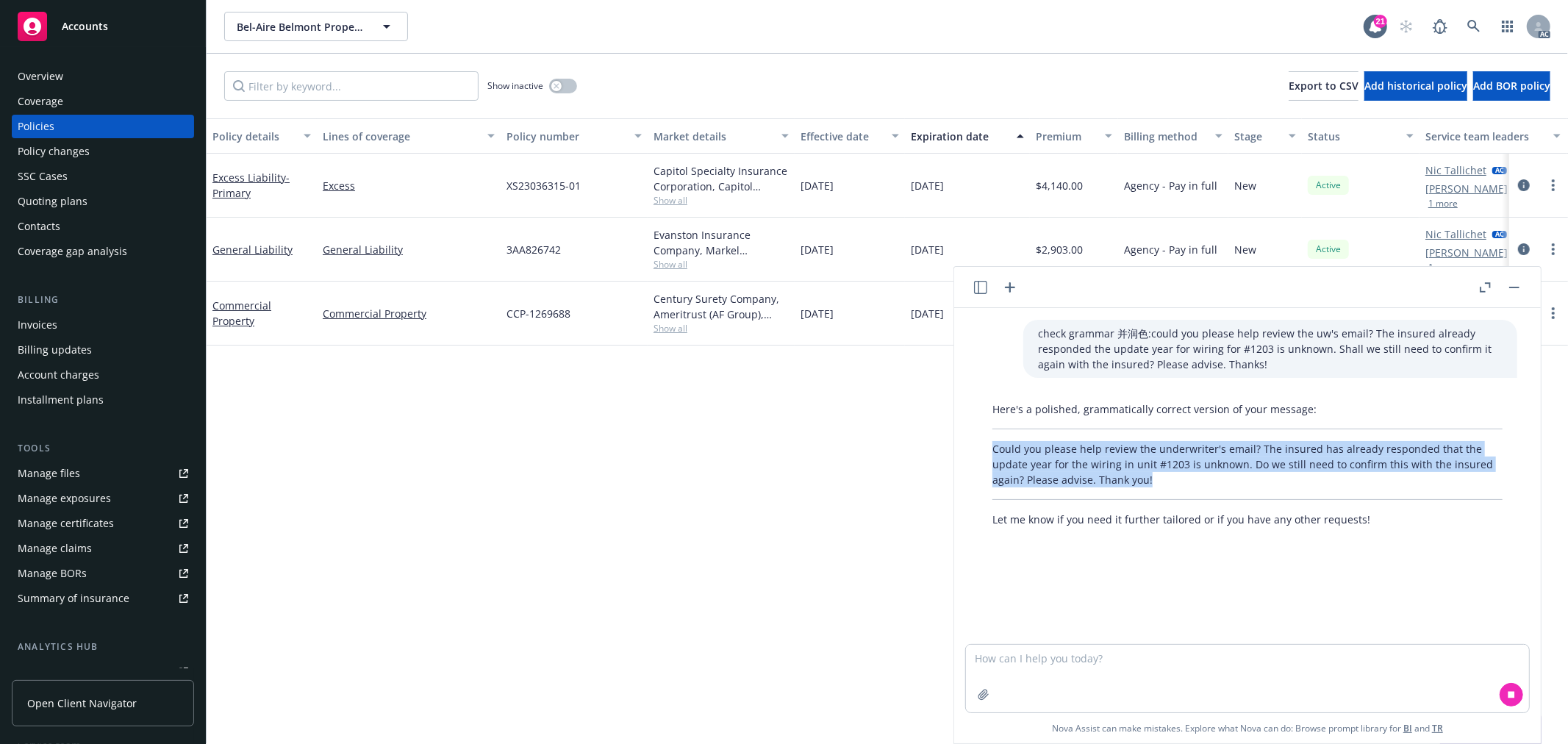
drag, startPoint x: 1169, startPoint y: 482, endPoint x: 988, endPoint y: 447, distance: 184.4
click at [988, 447] on div "Here's a polished, grammatically correct version of your message: Could you ple…" at bounding box center [1248, 464] width 540 height 138
copy p "Could you please help review the underwriter's email? The insured has already r…"
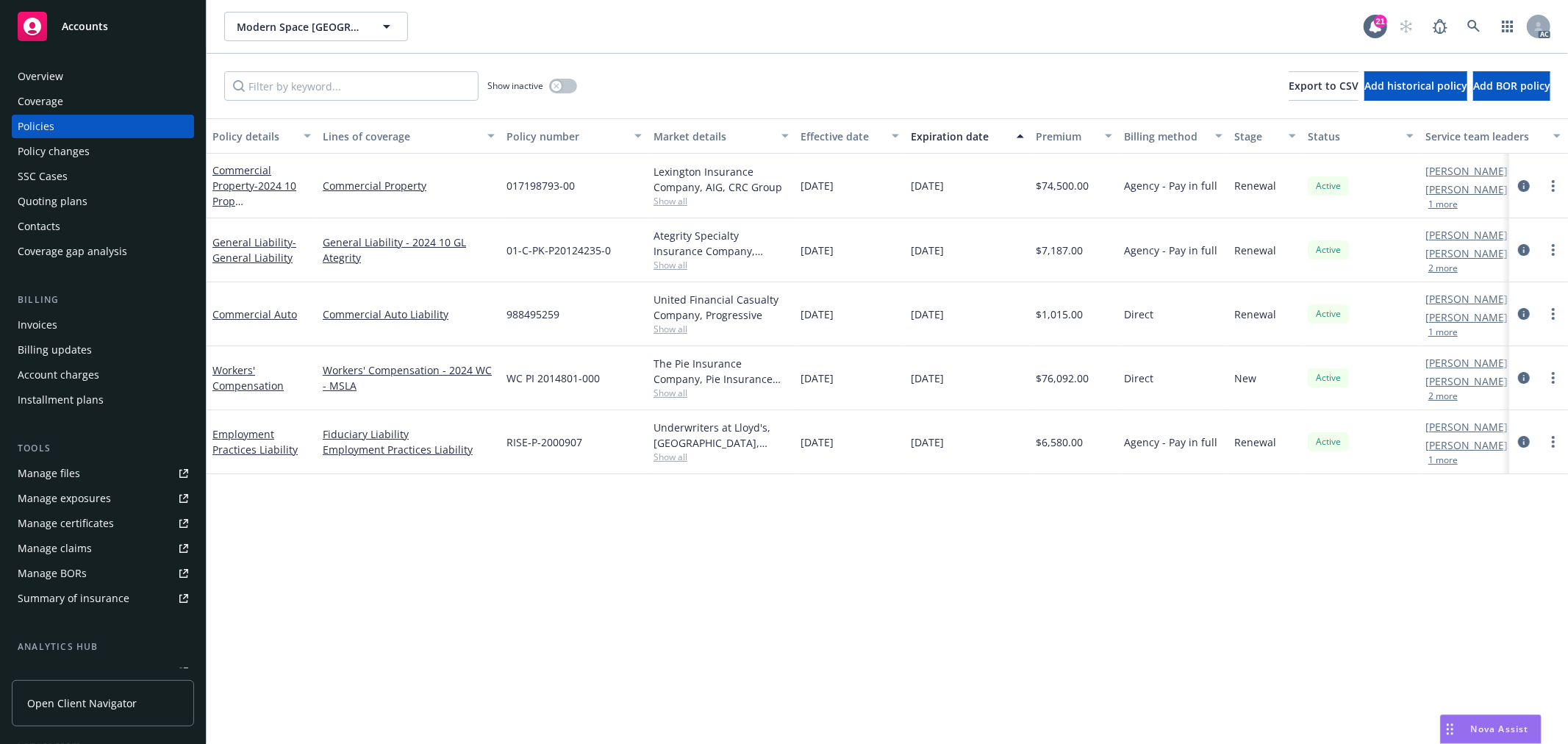
click at [1453, 206] on button "1 more" at bounding box center [1443, 205] width 29 height 9
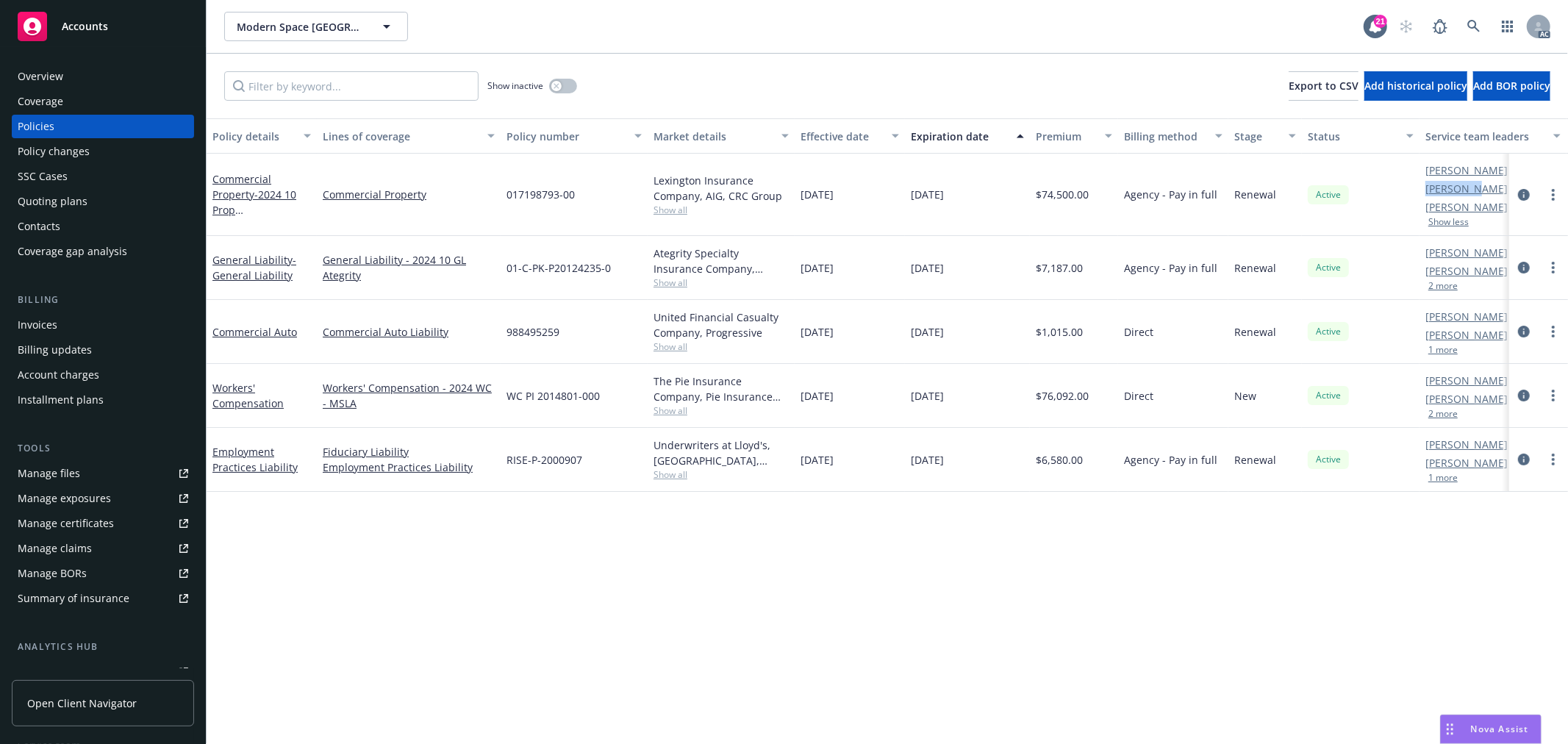
drag, startPoint x: 1427, startPoint y: 189, endPoint x: 1478, endPoint y: 187, distance: 51.0
click at [1478, 187] on div "[PERSON_NAME] AC [PERSON_NAME] AM [PERSON_NAME] PD Show less" at bounding box center [1494, 195] width 147 height 82
copy link "[PERSON_NAME] M"
